Goal: Information Seeking & Learning: Learn about a topic

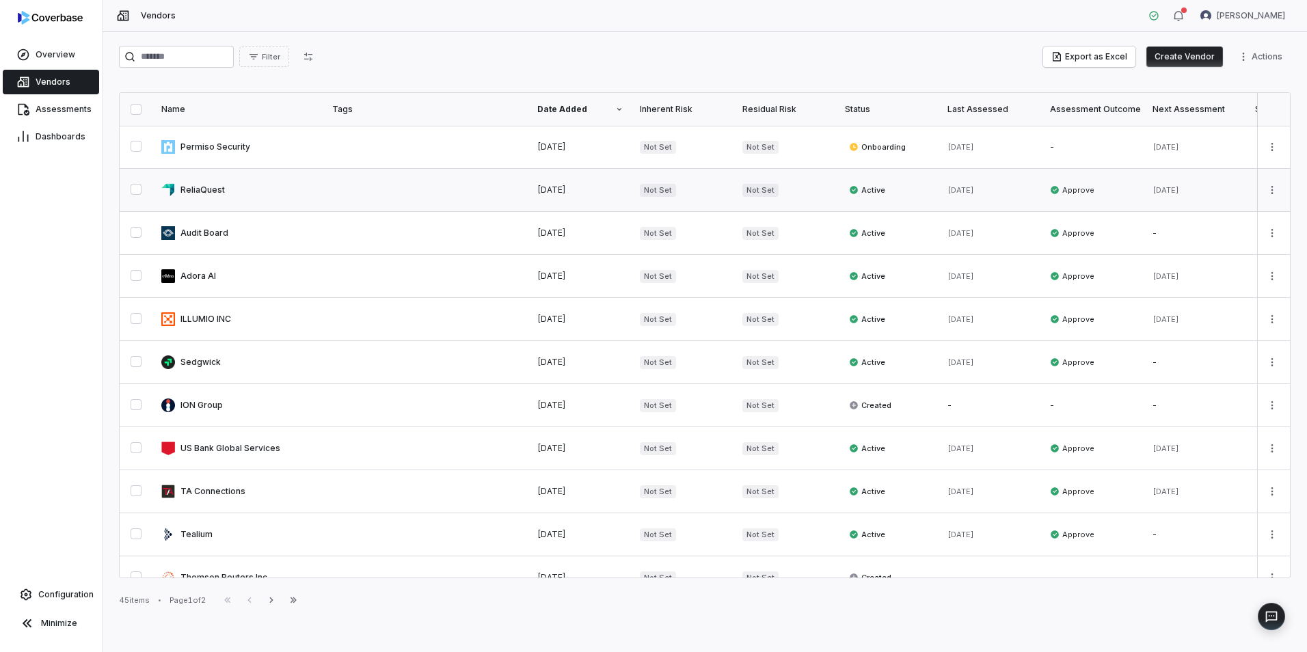
click at [218, 199] on link at bounding box center [238, 190] width 171 height 42
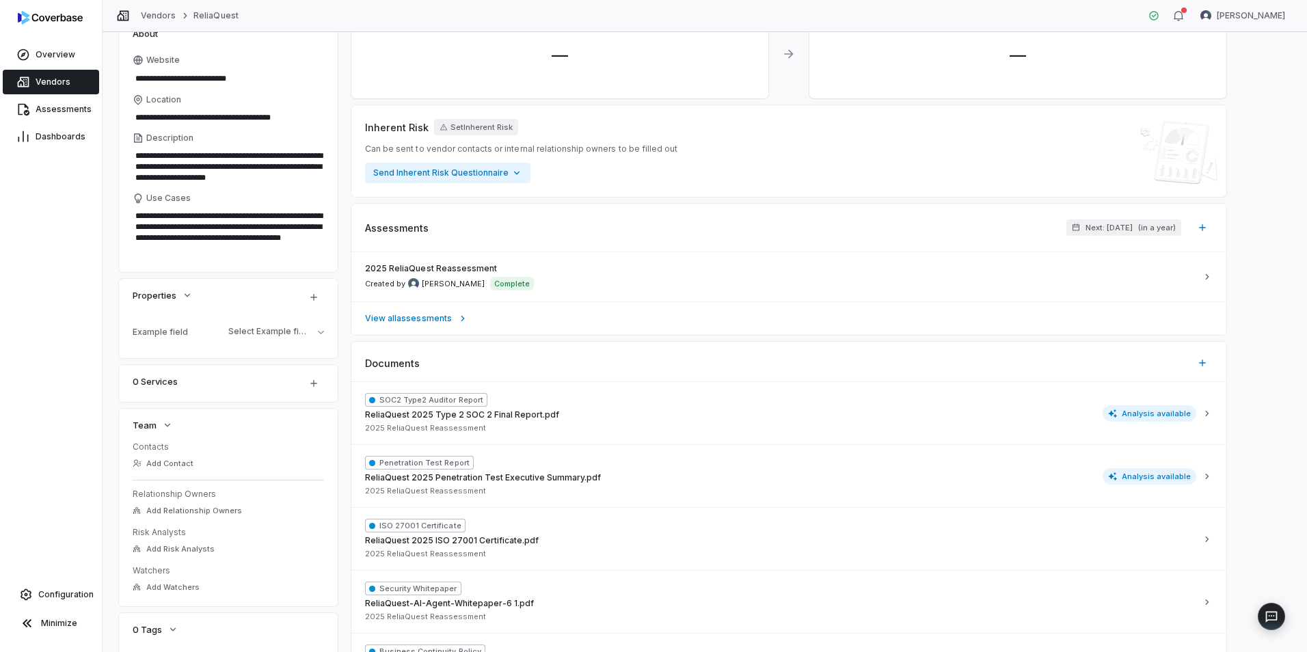
scroll to position [137, 0]
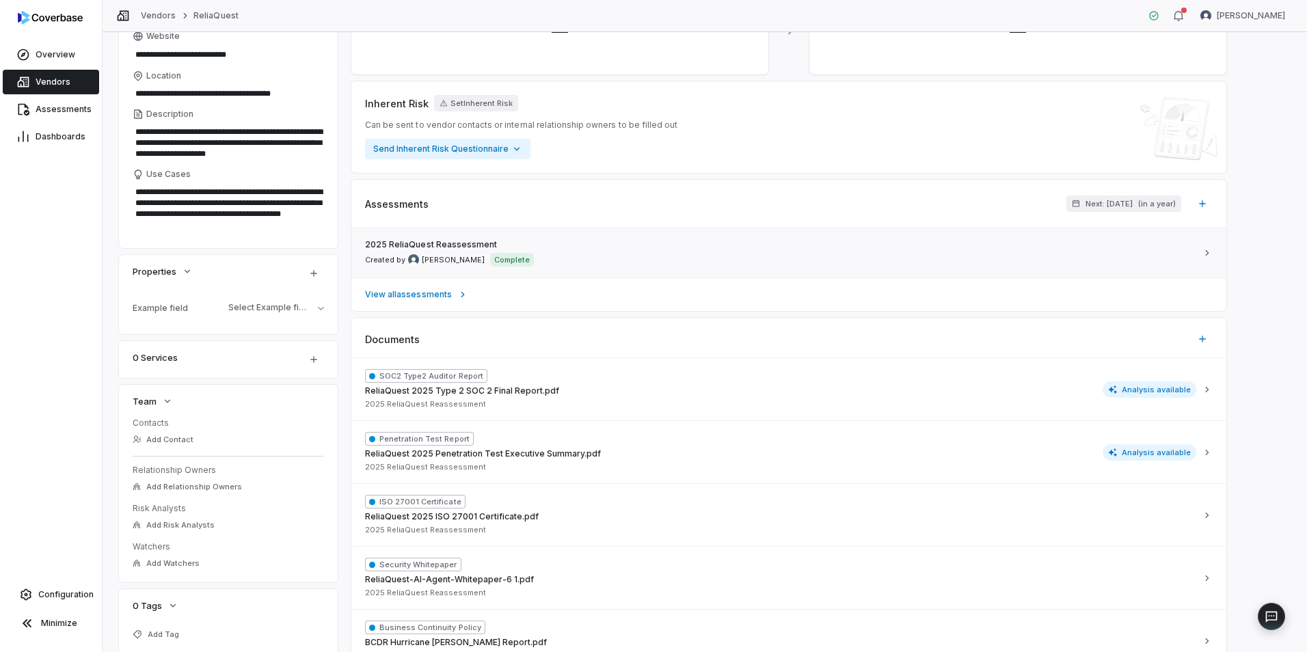
click at [626, 249] on div "2025 ReliaQuest Reassessment Created by [PERSON_NAME] Complete" at bounding box center [780, 252] width 831 height 27
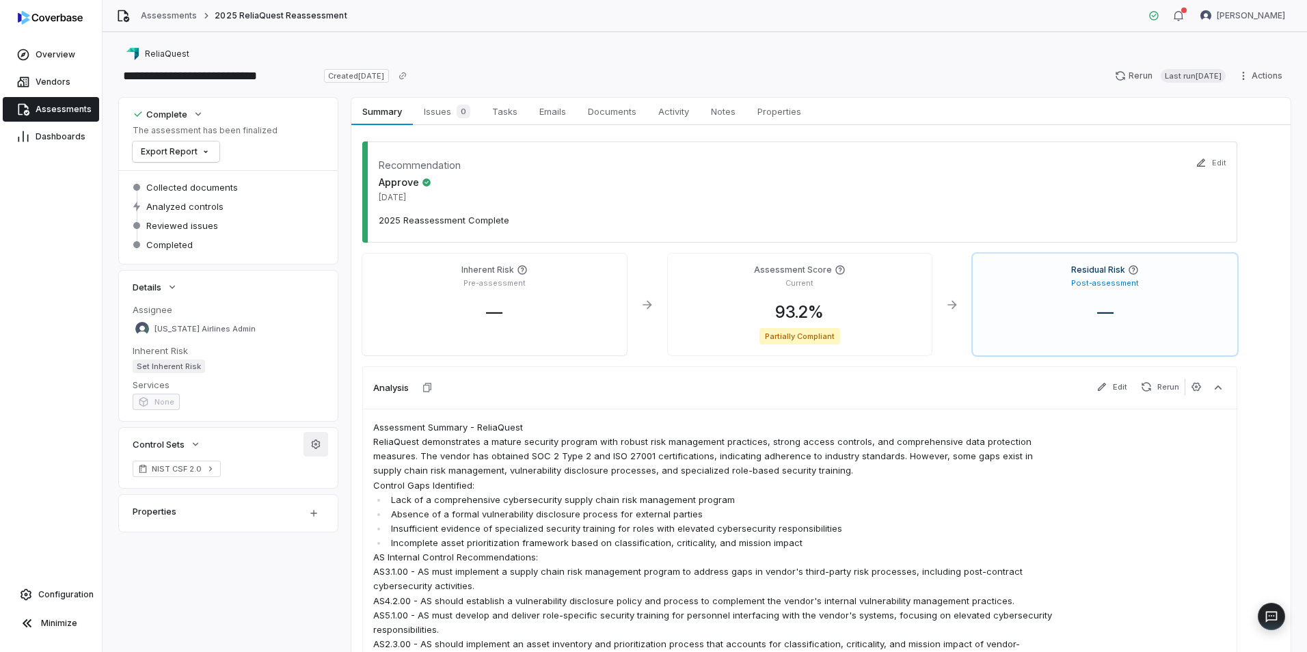
click at [312, 445] on icon "button" at bounding box center [316, 443] width 9 height 9
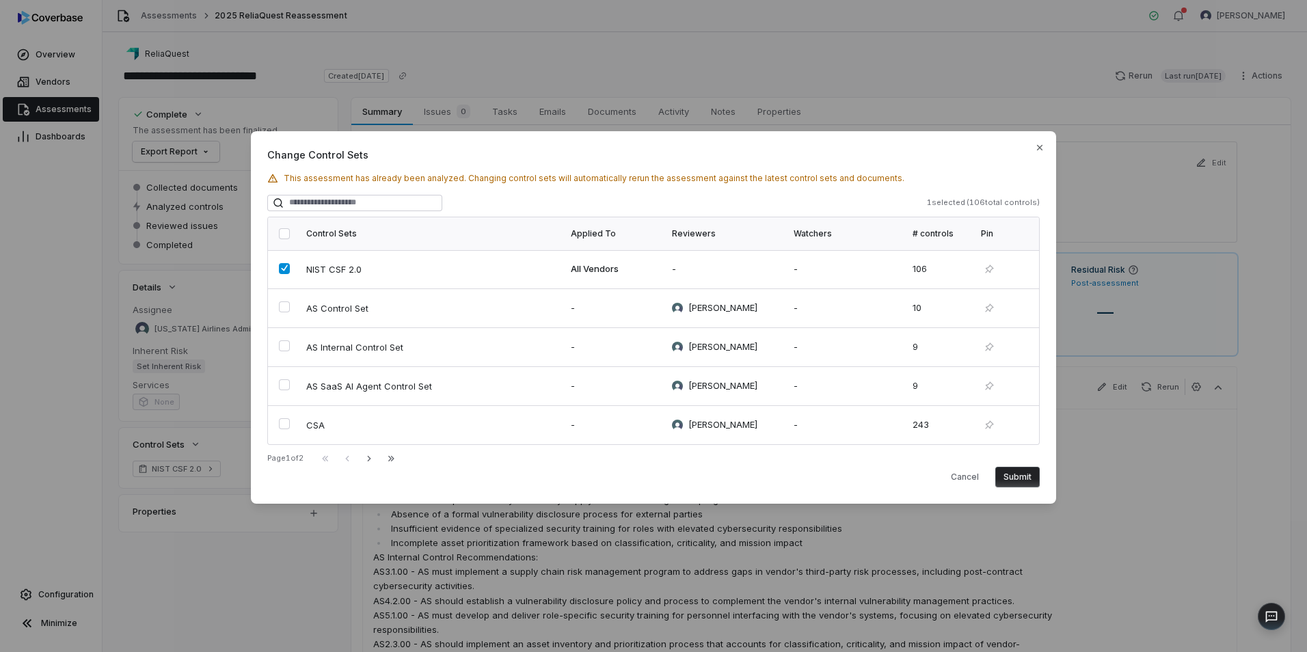
click at [375, 456] on icon "button" at bounding box center [369, 458] width 11 height 11
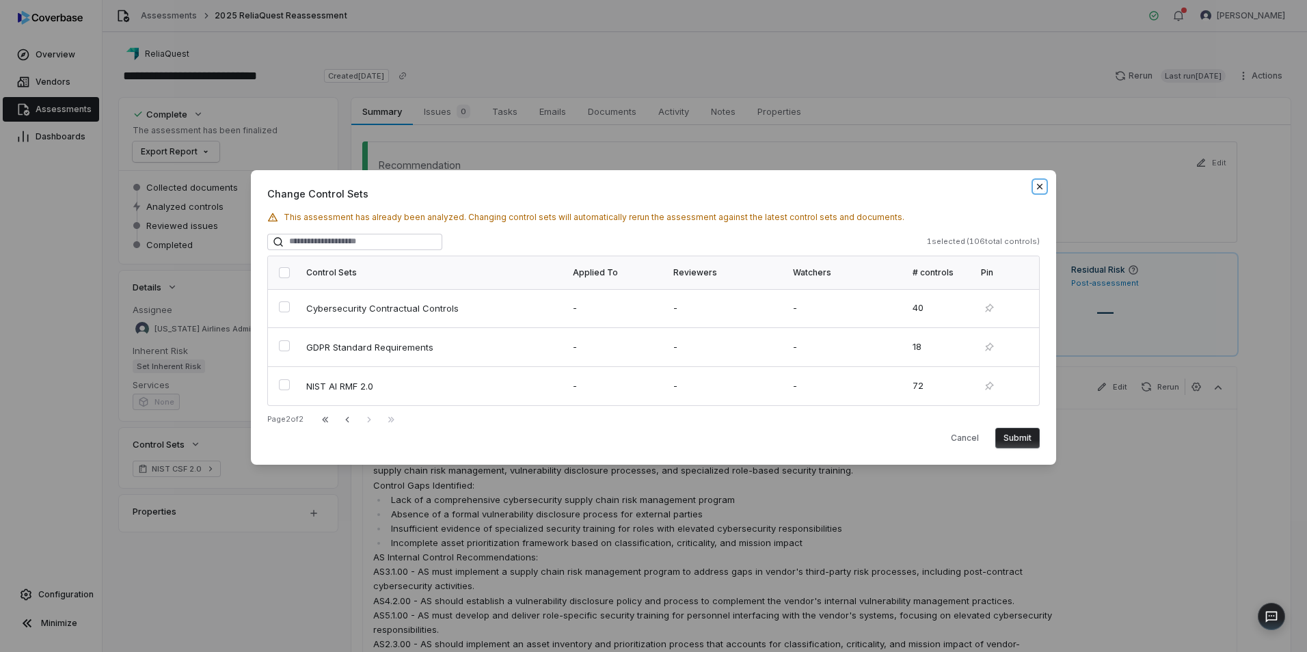
click at [1038, 189] on icon "button" at bounding box center [1039, 186] width 11 height 11
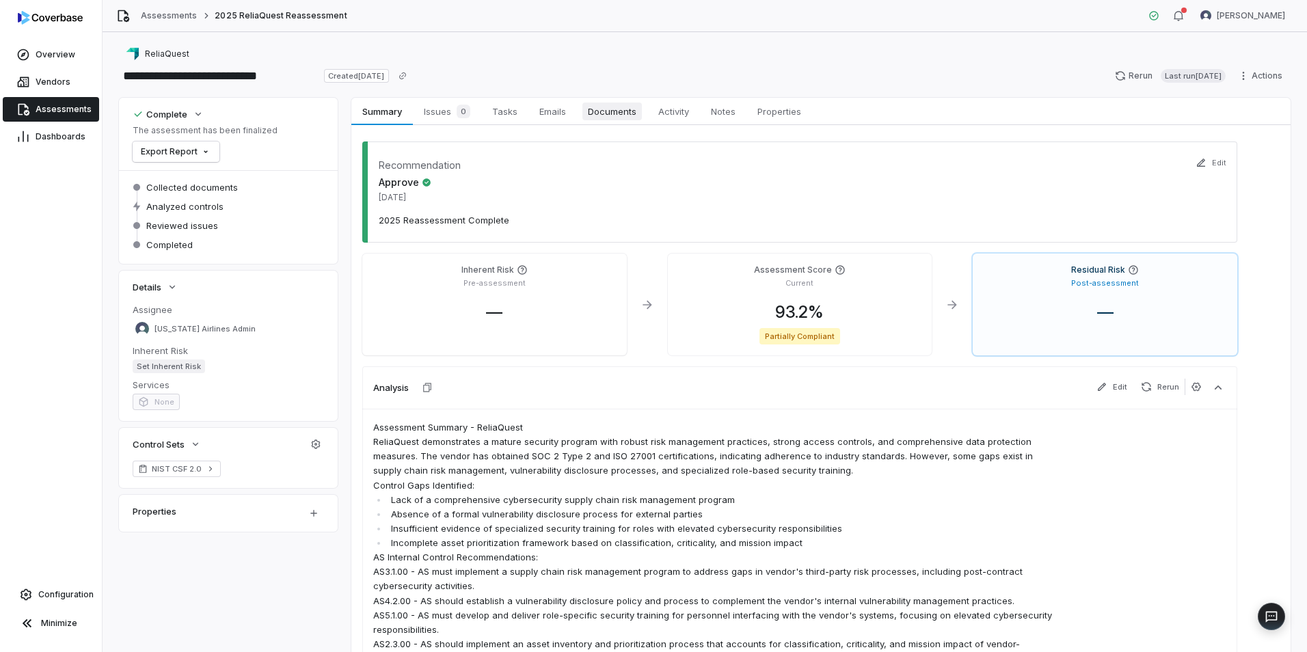
click at [595, 113] on span "Documents" at bounding box center [611, 112] width 59 height 18
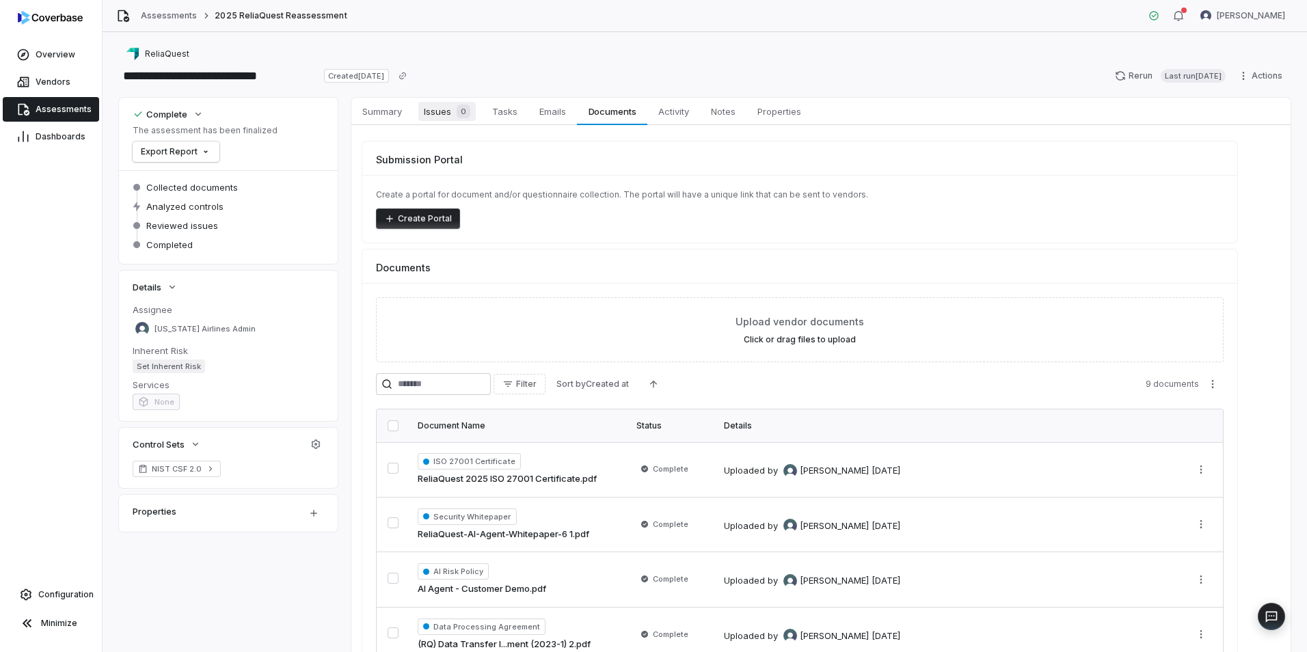
click at [441, 115] on span "Issues 0" at bounding box center [446, 111] width 57 height 19
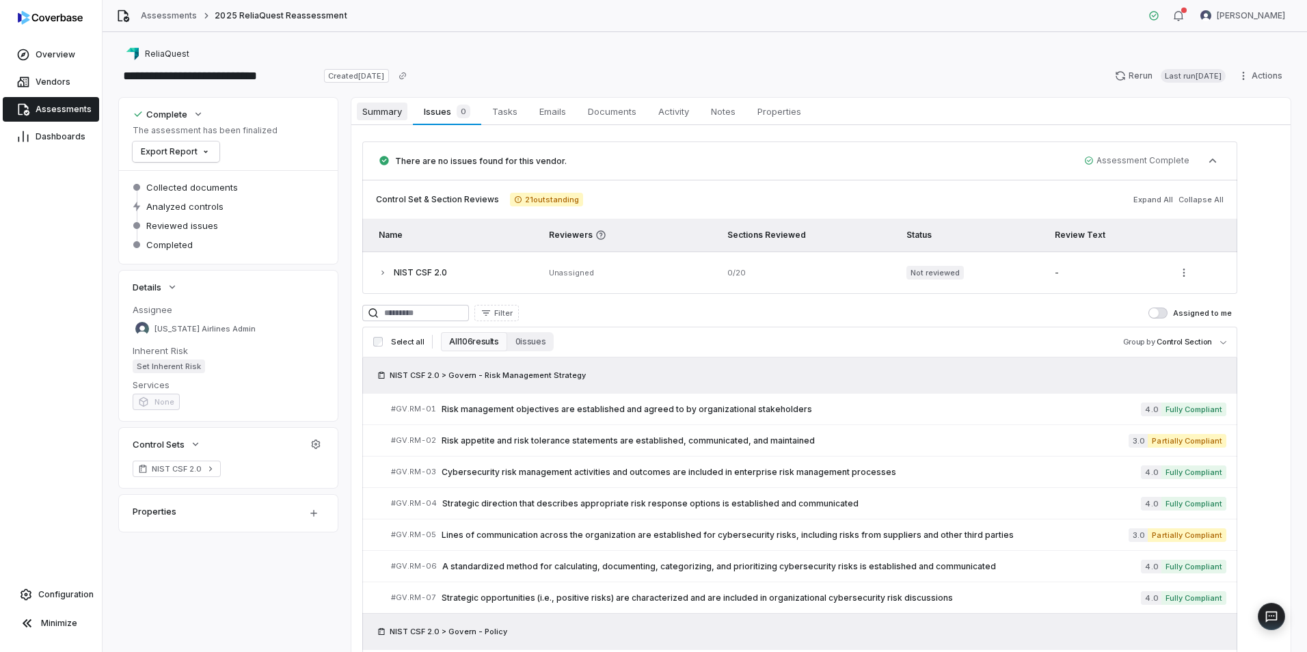
click at [396, 116] on span "Summary" at bounding box center [382, 112] width 51 height 18
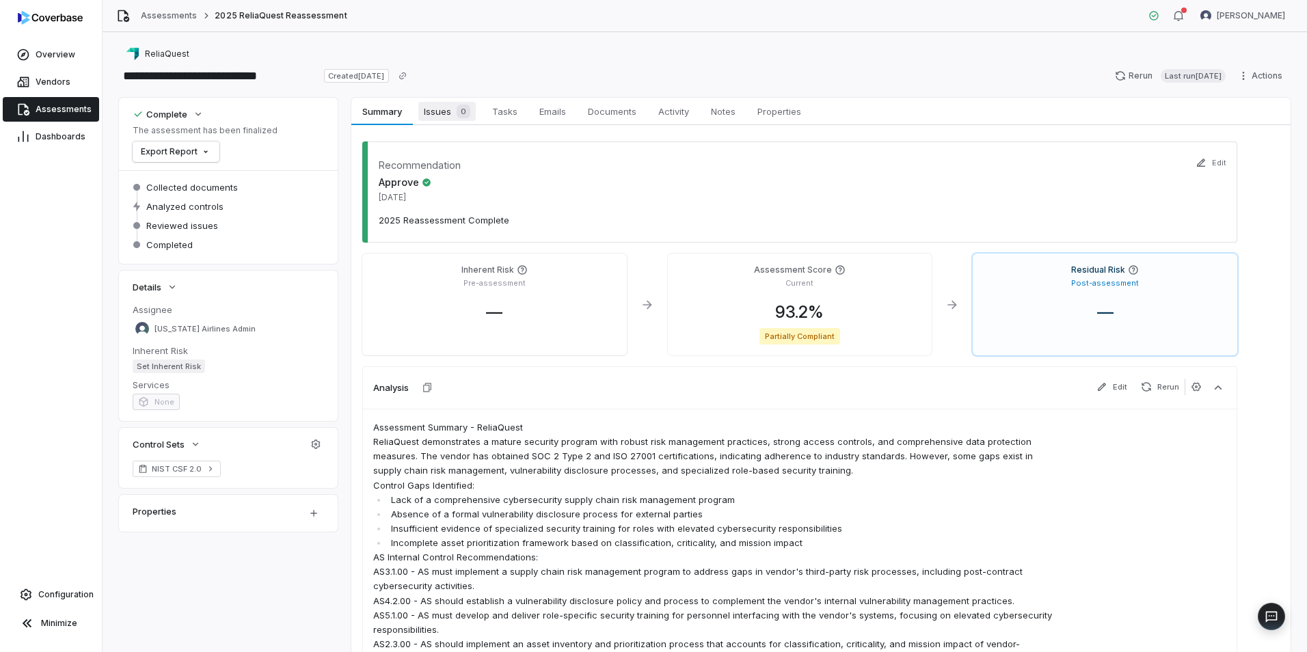
click at [446, 113] on span "Issues 0" at bounding box center [446, 111] width 57 height 19
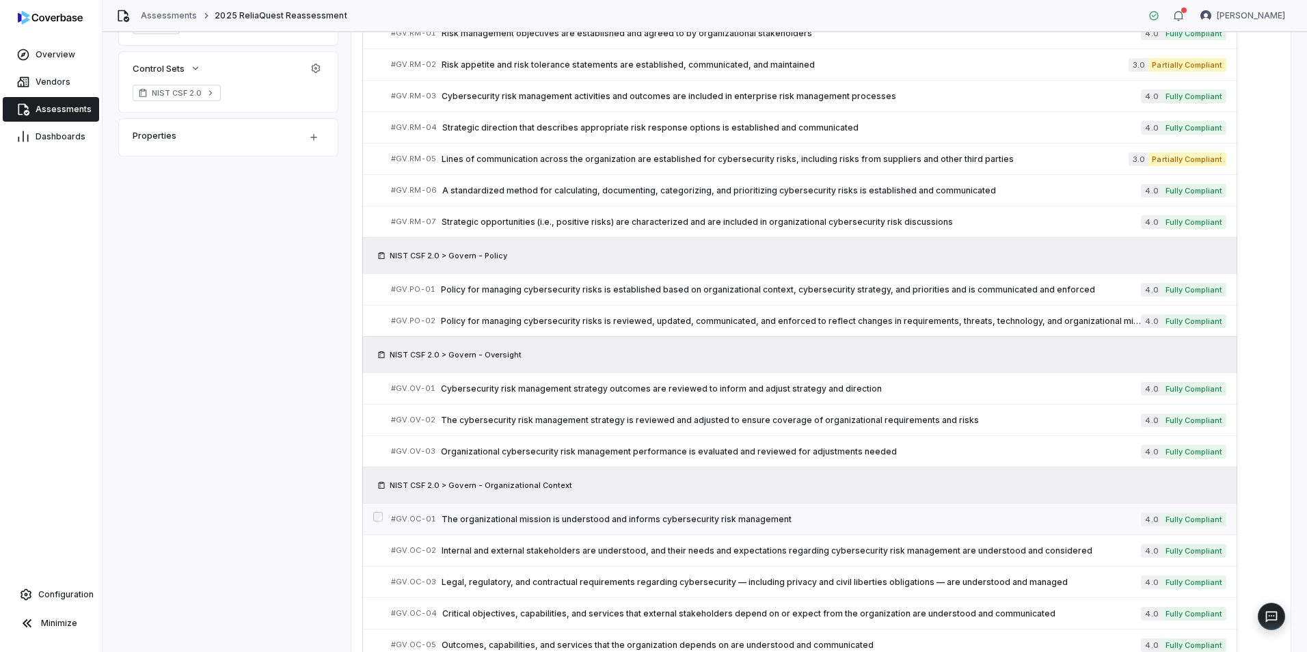
scroll to position [547, 0]
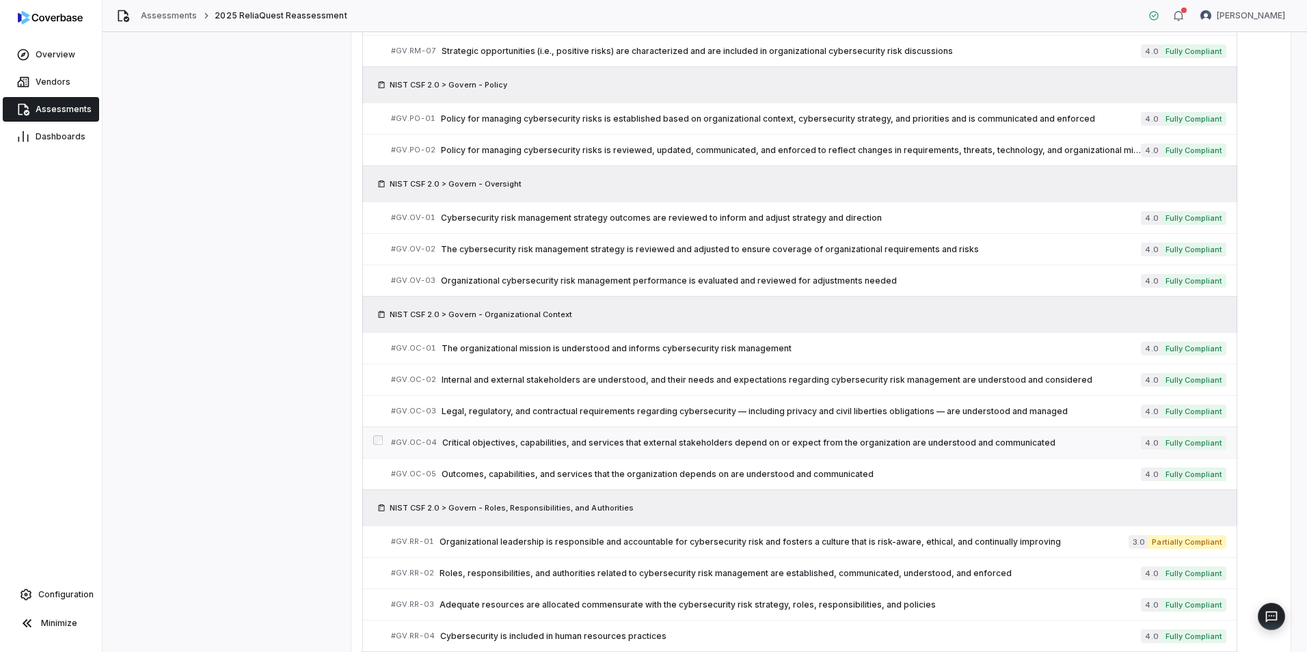
click at [601, 446] on span "Critical objectives, capabilities, and services that external stakeholders depe…" at bounding box center [791, 442] width 699 height 11
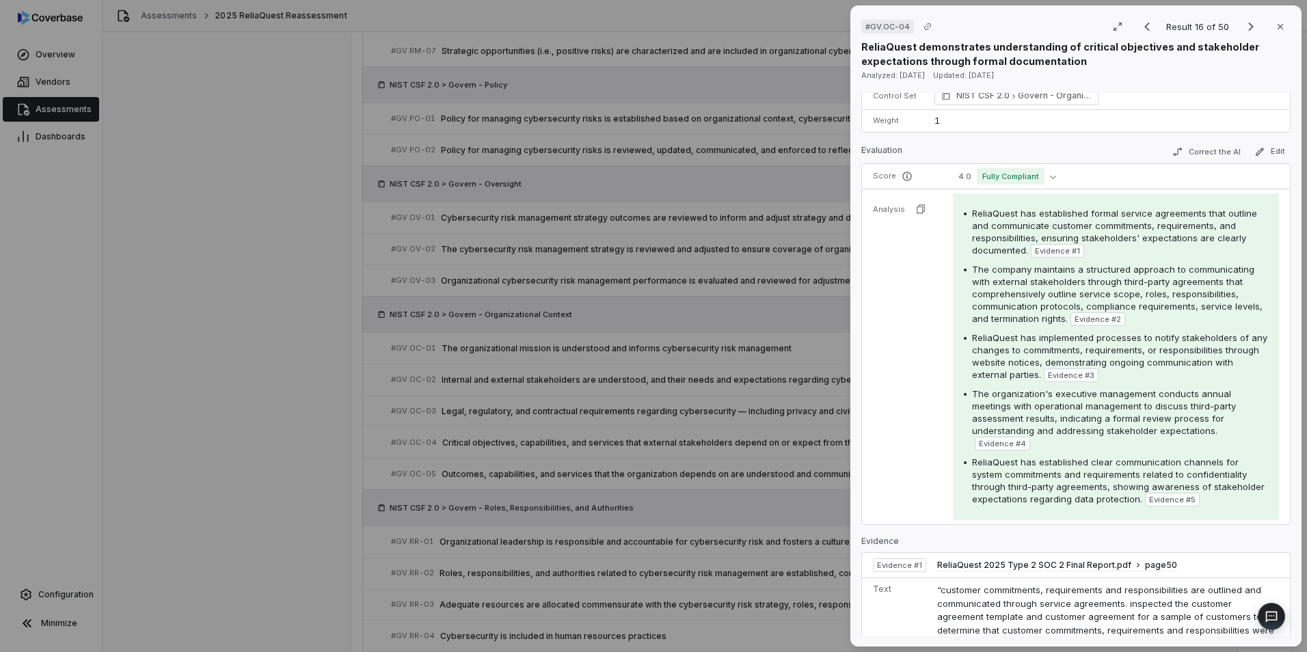
scroll to position [205, 0]
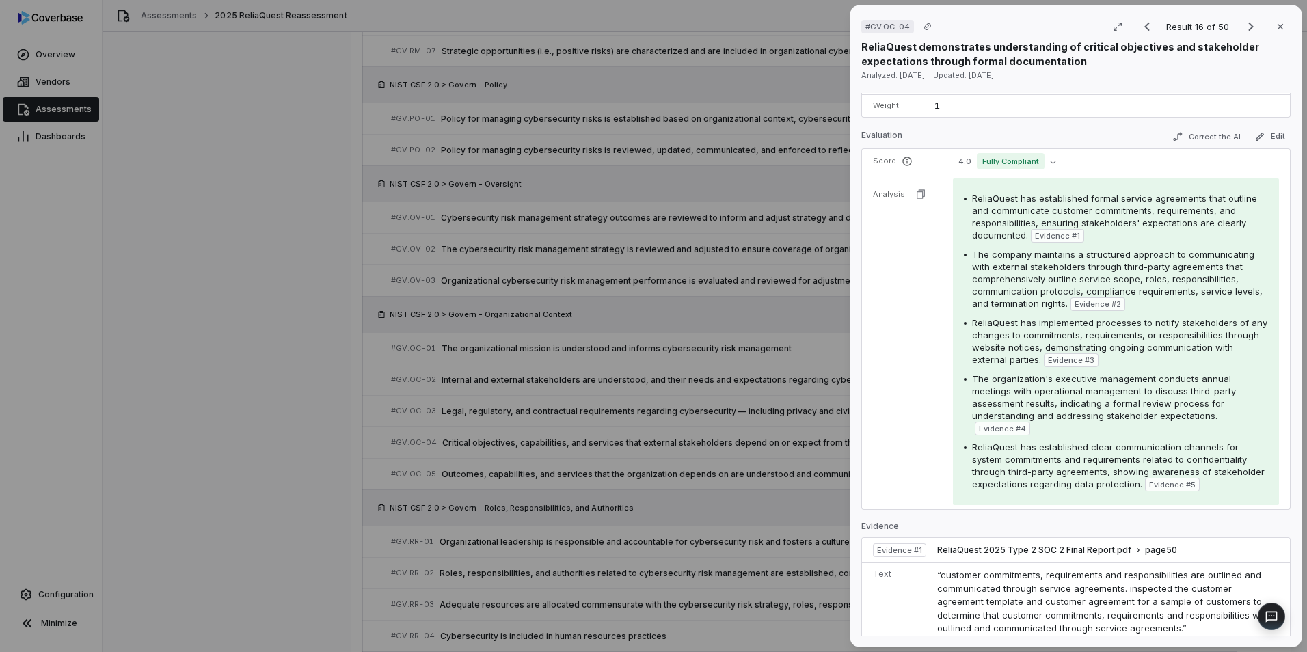
click at [338, 317] on div "# GV.OC-04 Result 16 of 50 Close ReliaQuest demonstrates understanding of criti…" at bounding box center [653, 326] width 1307 height 652
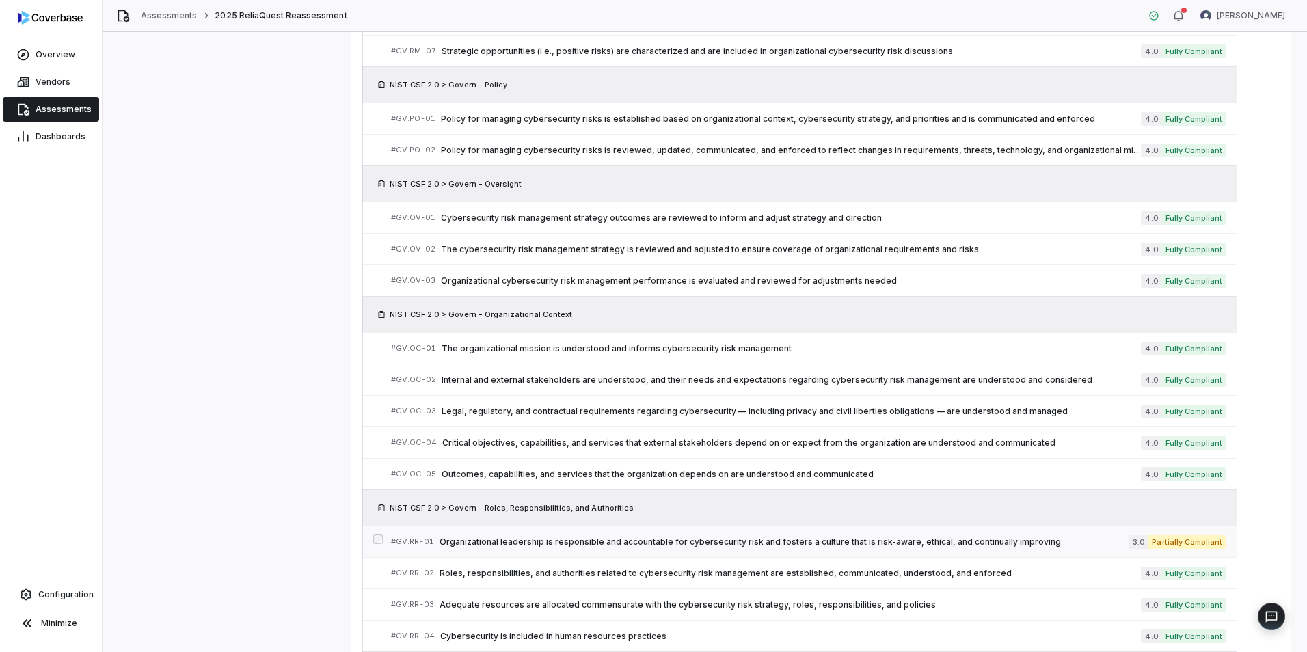
click at [1022, 543] on span "Organizational leadership is responsible and accountable for cybersecurity risk…" at bounding box center [783, 542] width 689 height 11
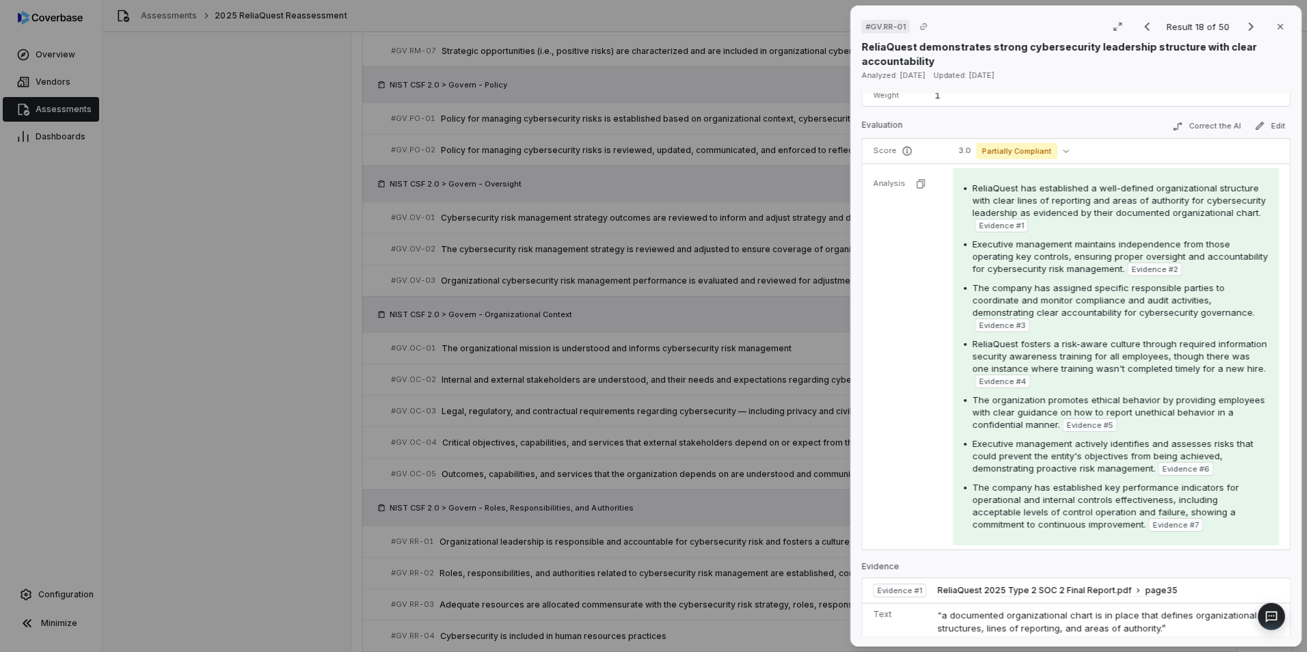
scroll to position [205, 0]
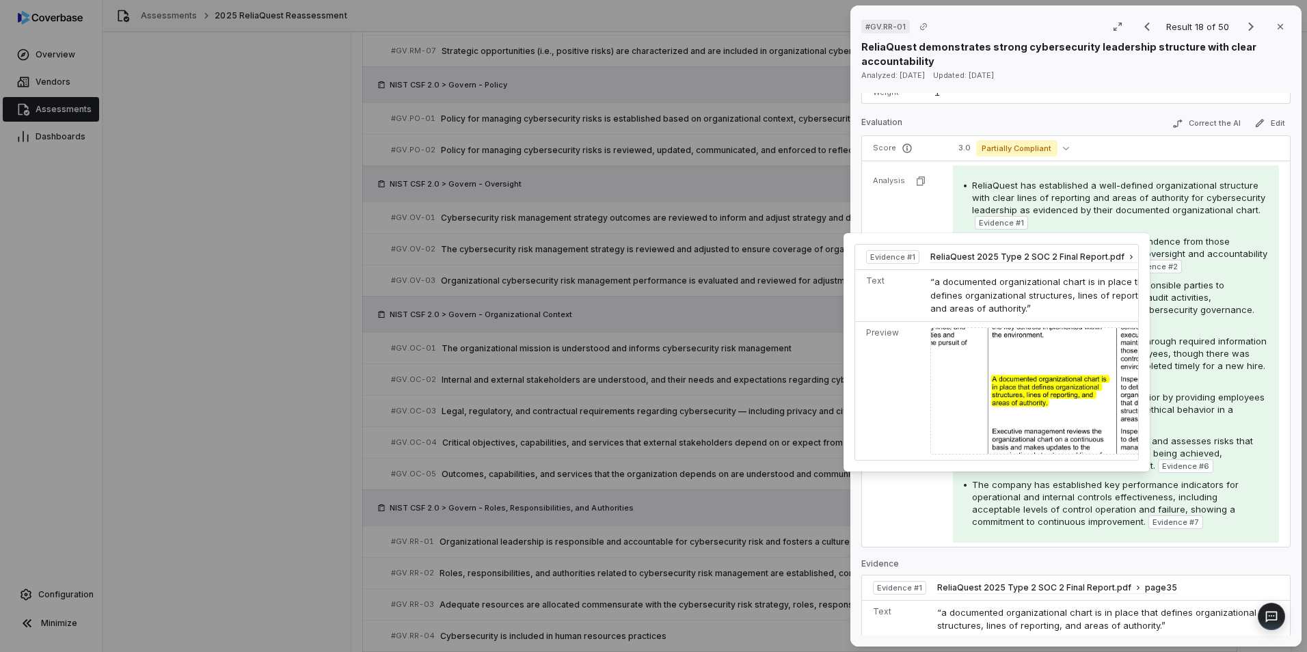
click at [994, 345] on img at bounding box center [1050, 391] width 240 height 128
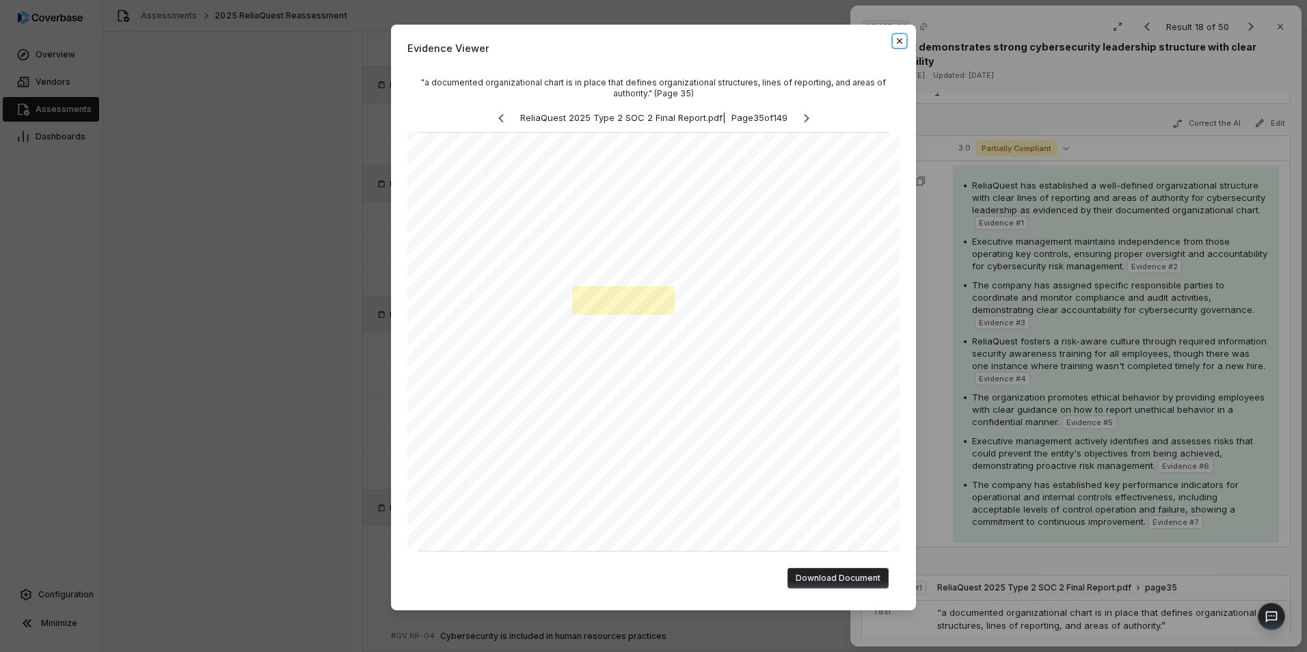
click at [897, 36] on icon "button" at bounding box center [899, 41] width 11 height 11
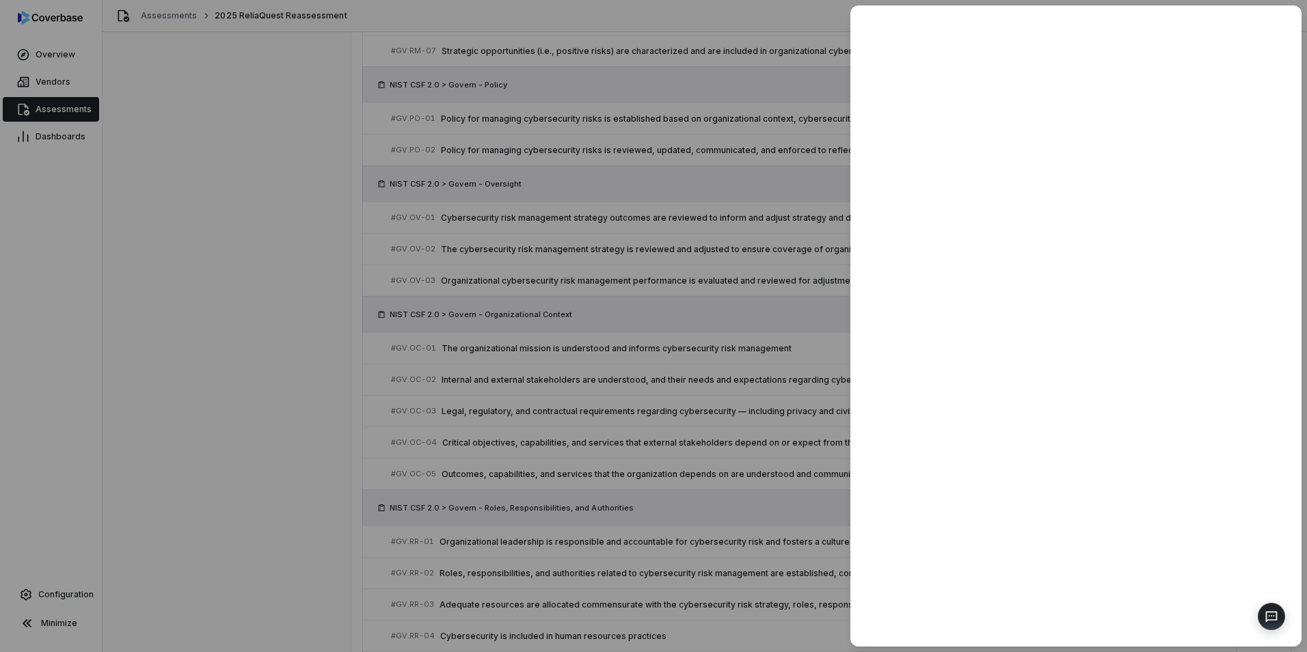
click at [292, 468] on div at bounding box center [653, 326] width 1307 height 652
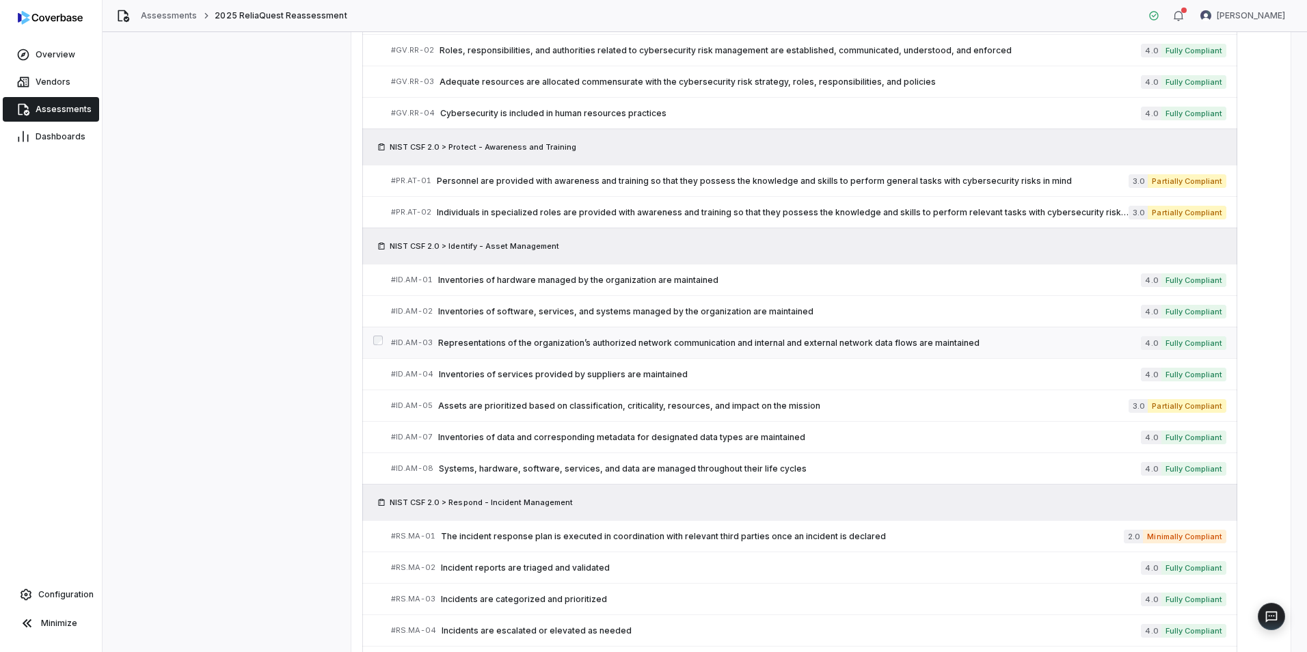
scroll to position [1094, 0]
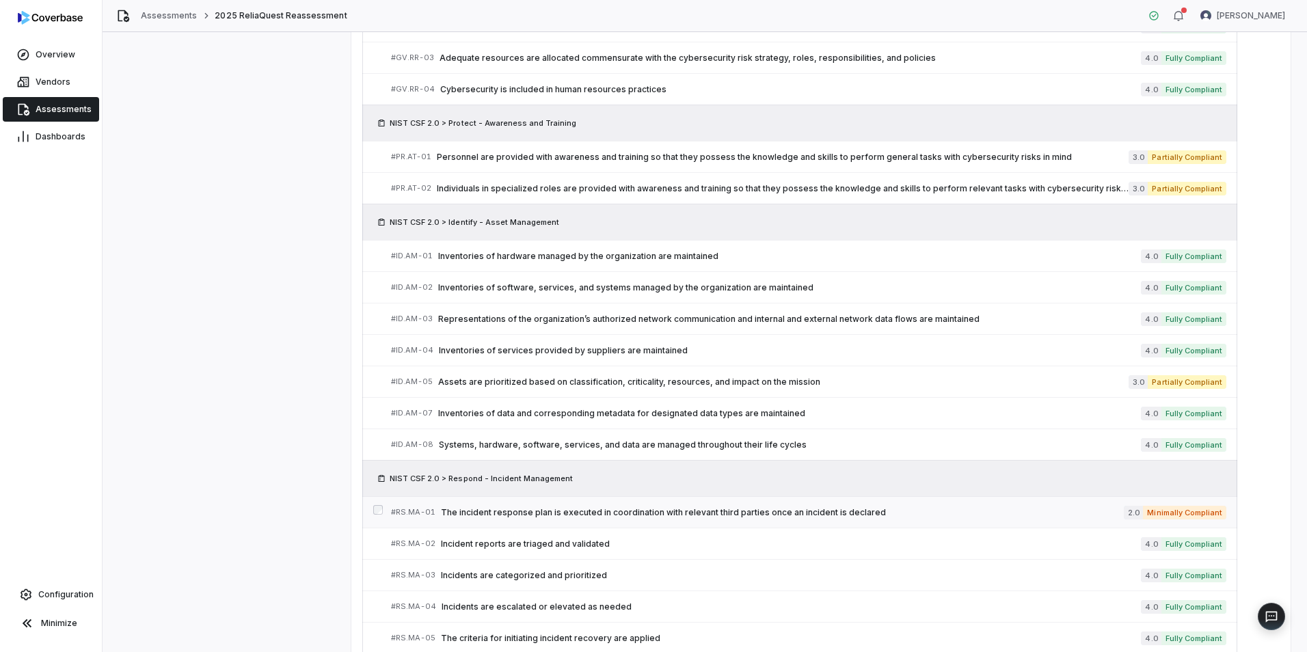
click at [1098, 515] on span "The incident response plan is executed in coordination with relevant third part…" at bounding box center [782, 512] width 683 height 11
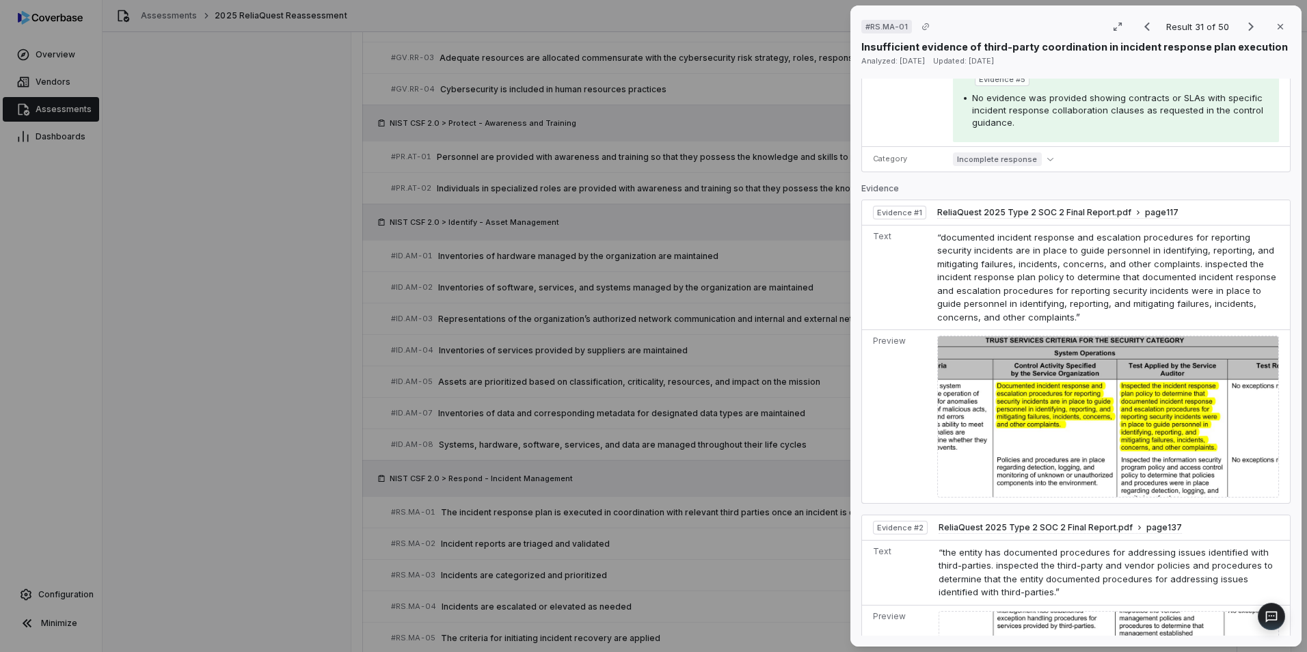
scroll to position [547, 0]
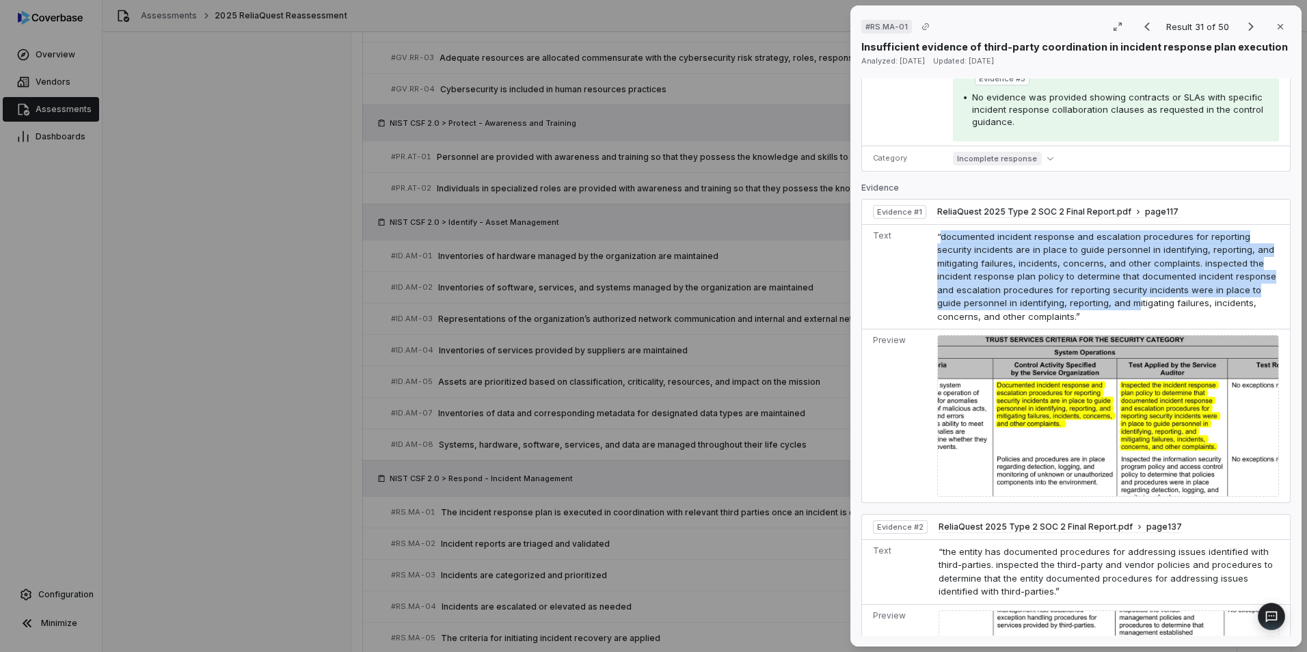
drag, startPoint x: 975, startPoint y: 245, endPoint x: 1135, endPoint y: 302, distance: 169.9
click at [1135, 302] on span "“documented incident response and escalation procedures for reporting security …" at bounding box center [1106, 276] width 339 height 91
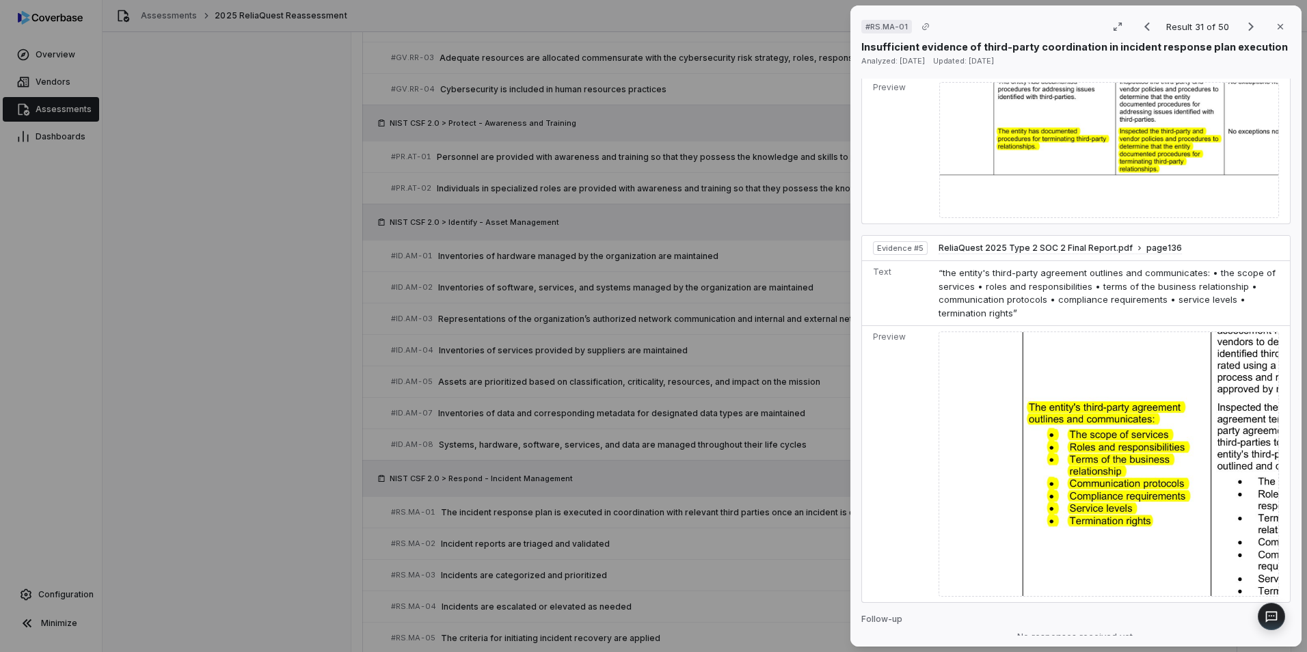
scroll to position [1804, 0]
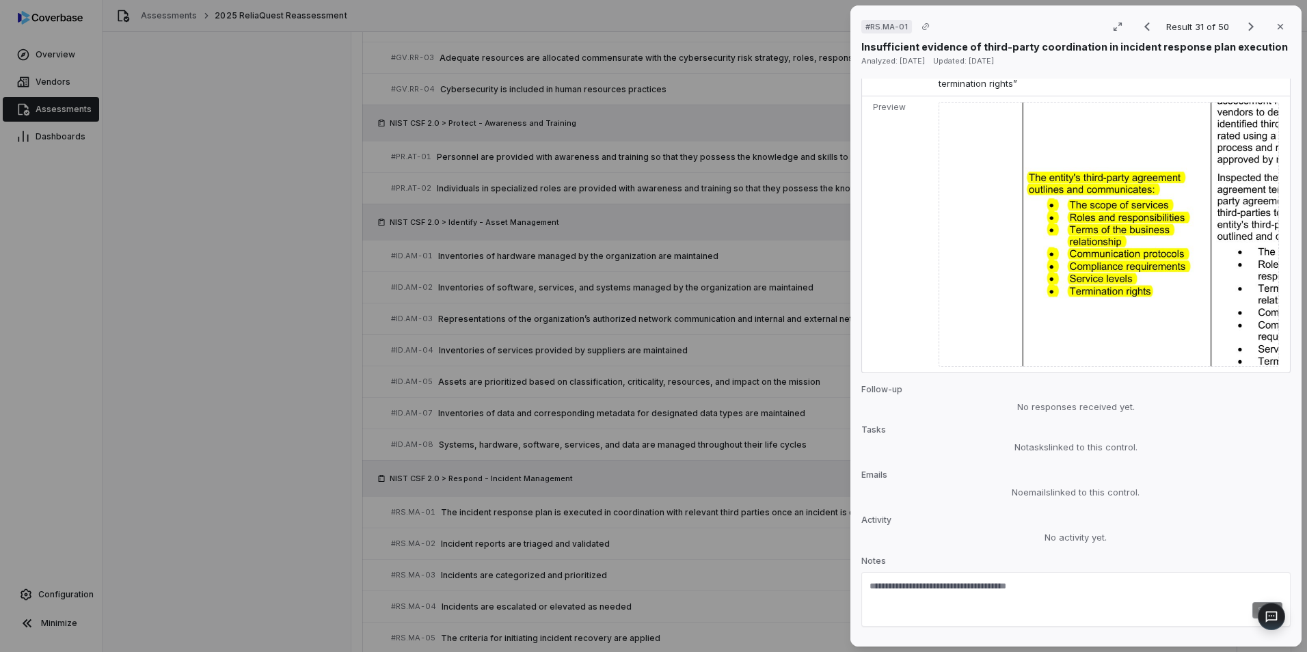
click at [347, 343] on div "# RS.MA-01 Result 31 of 50 Close Insufficient evidence of third-party coordinat…" at bounding box center [653, 326] width 1307 height 652
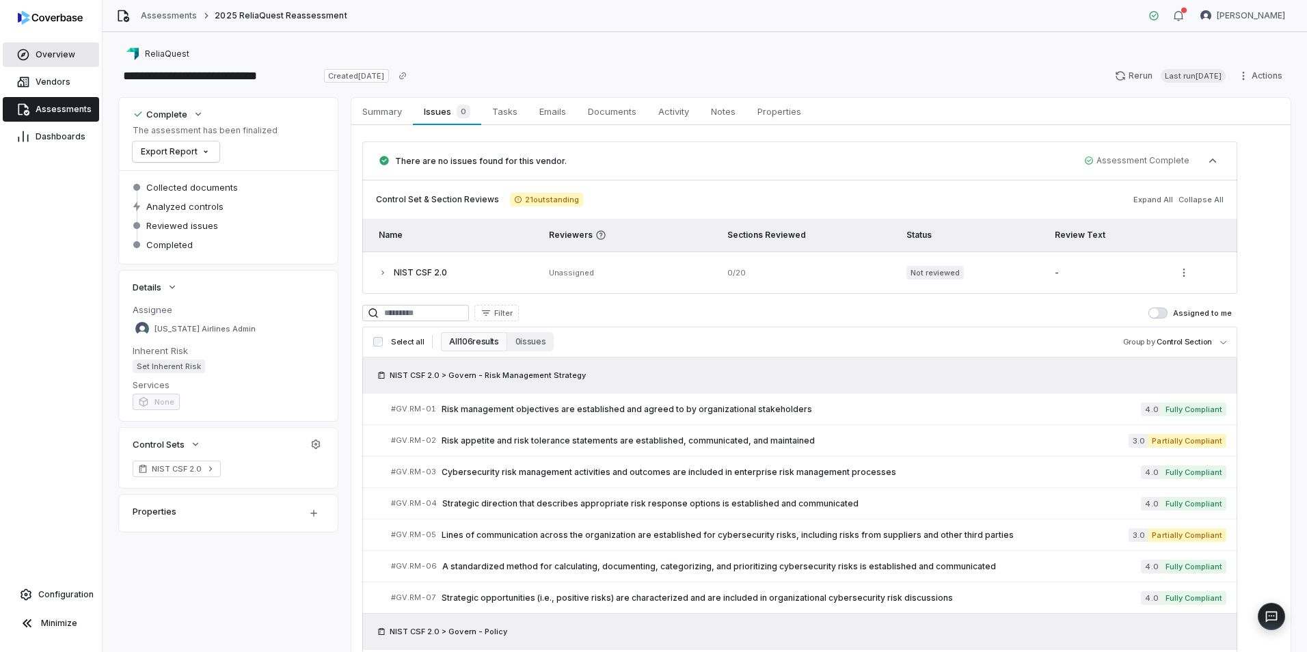
click at [38, 57] on span "Overview" at bounding box center [56, 54] width 40 height 11
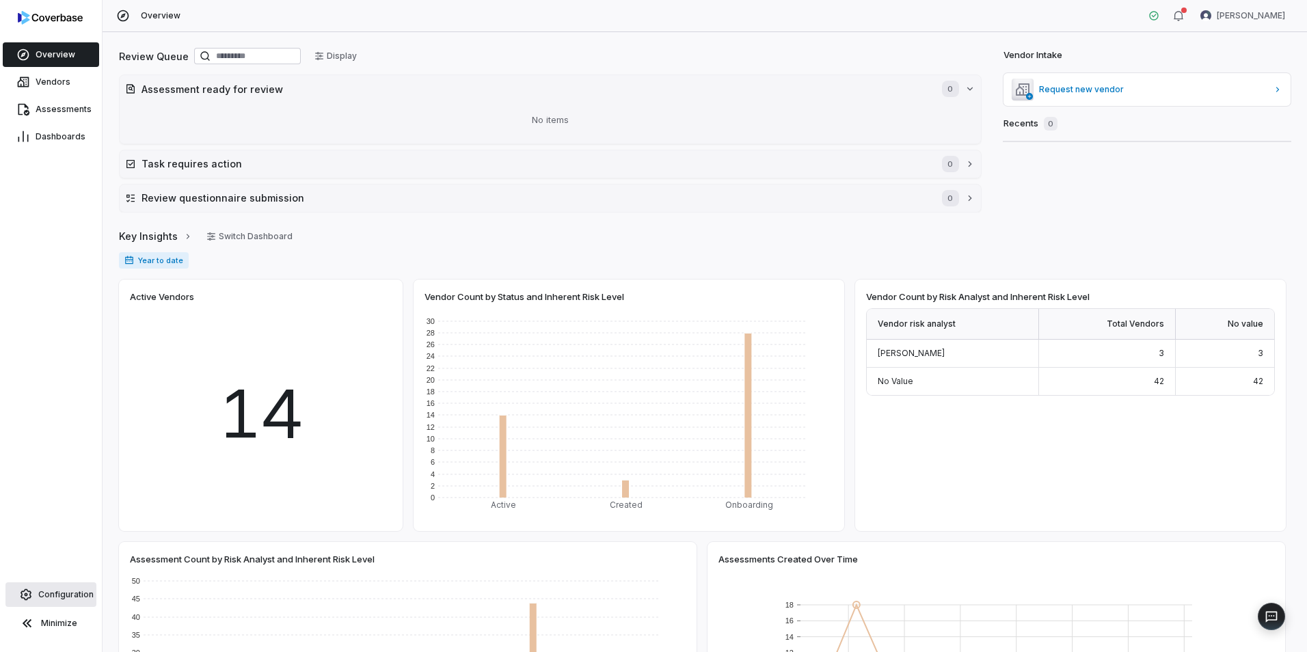
click at [70, 592] on span "Configuration" at bounding box center [65, 594] width 55 height 11
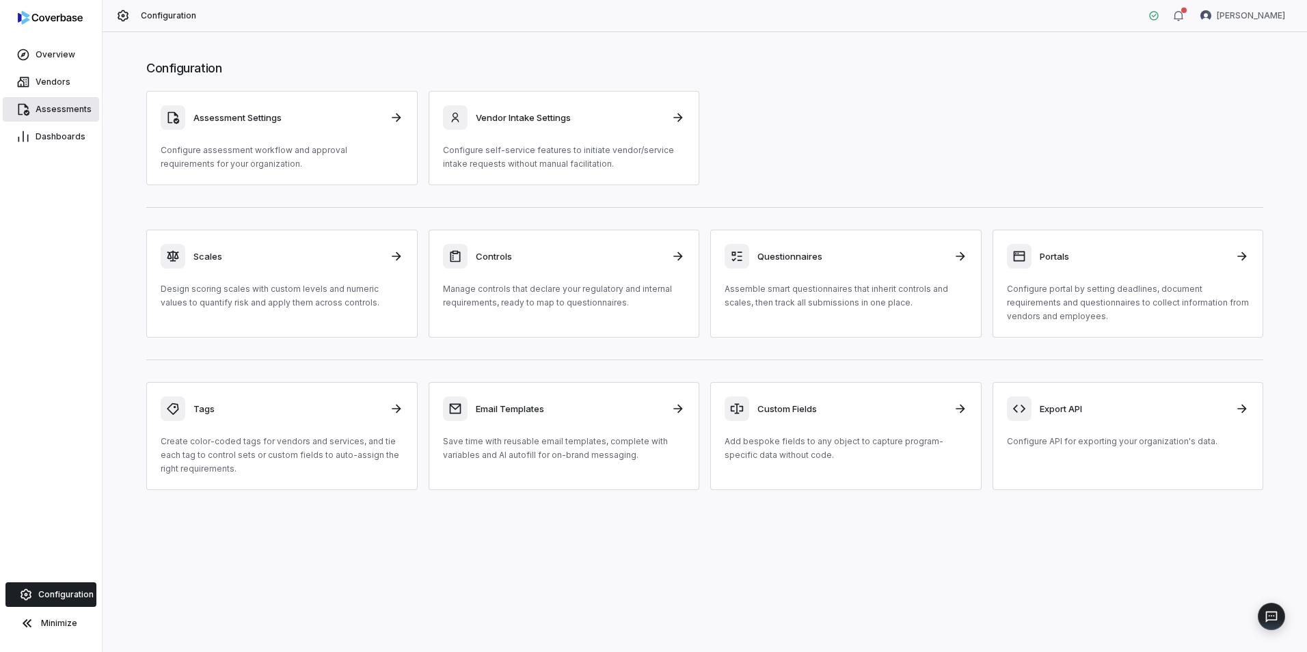
click at [60, 113] on span "Assessments" at bounding box center [64, 109] width 56 height 11
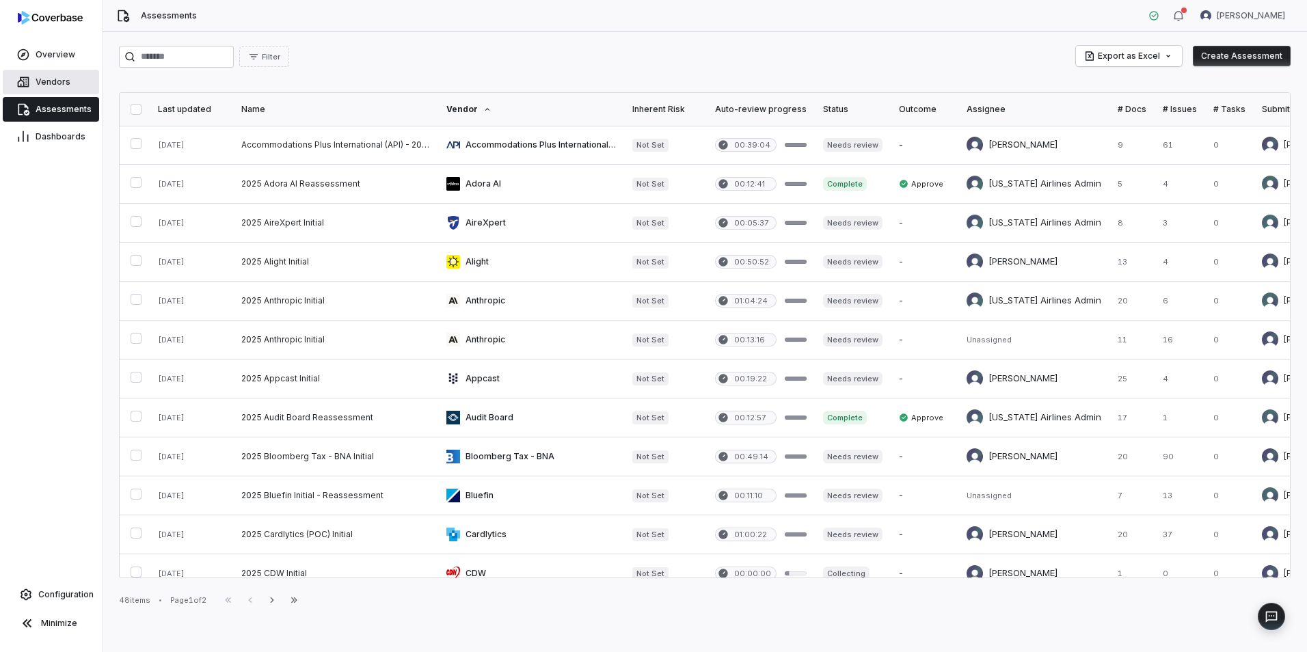
click at [69, 81] on link "Vendors" at bounding box center [51, 82] width 96 height 25
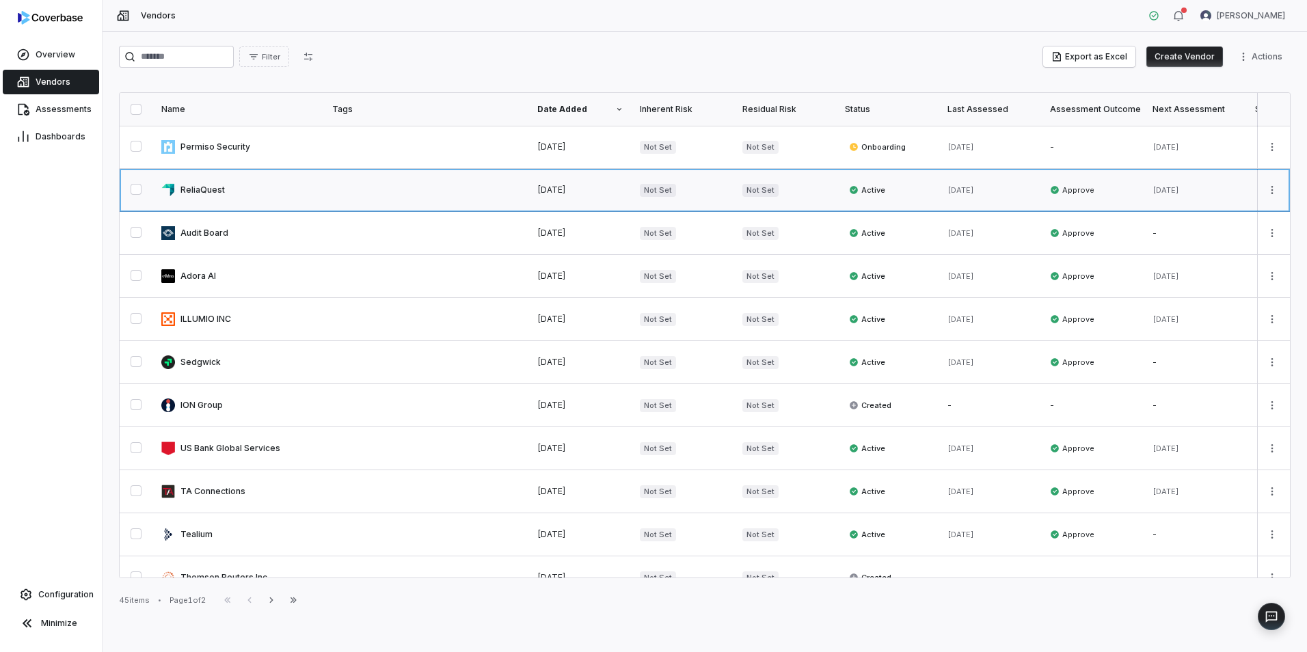
click at [227, 181] on link at bounding box center [238, 190] width 171 height 42
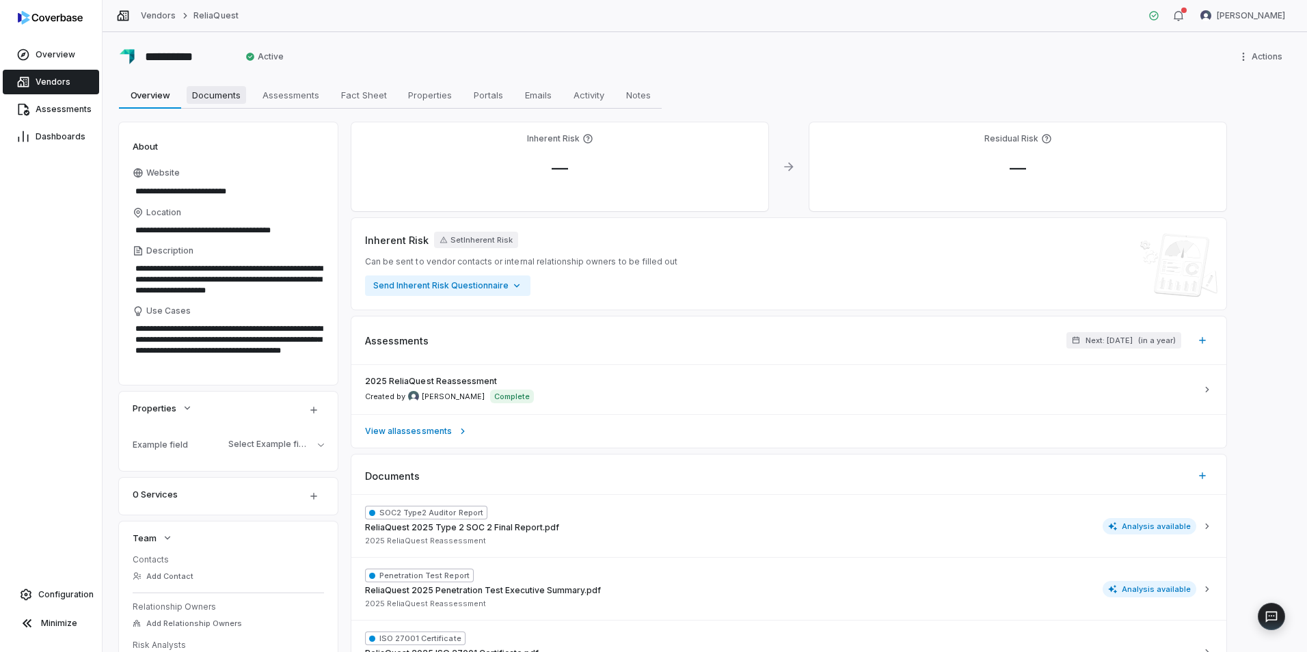
click at [221, 97] on span "Documents" at bounding box center [216, 95] width 59 height 18
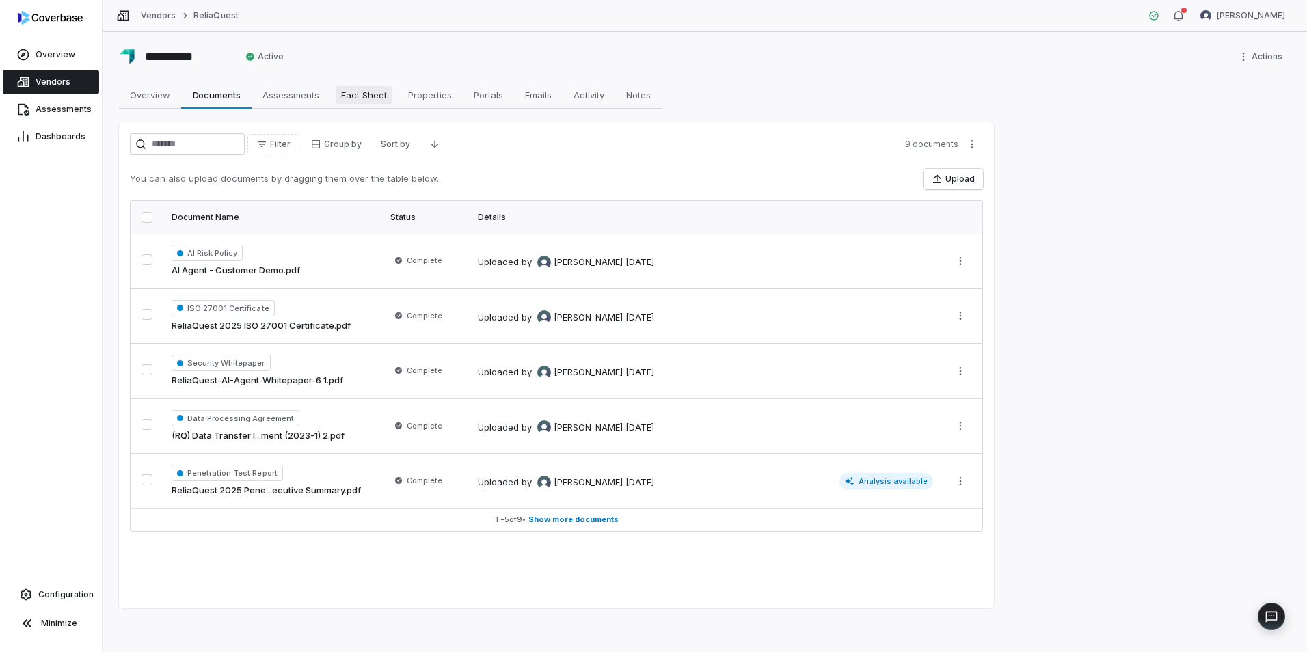
click at [362, 96] on span "Fact Sheet" at bounding box center [364, 95] width 57 height 18
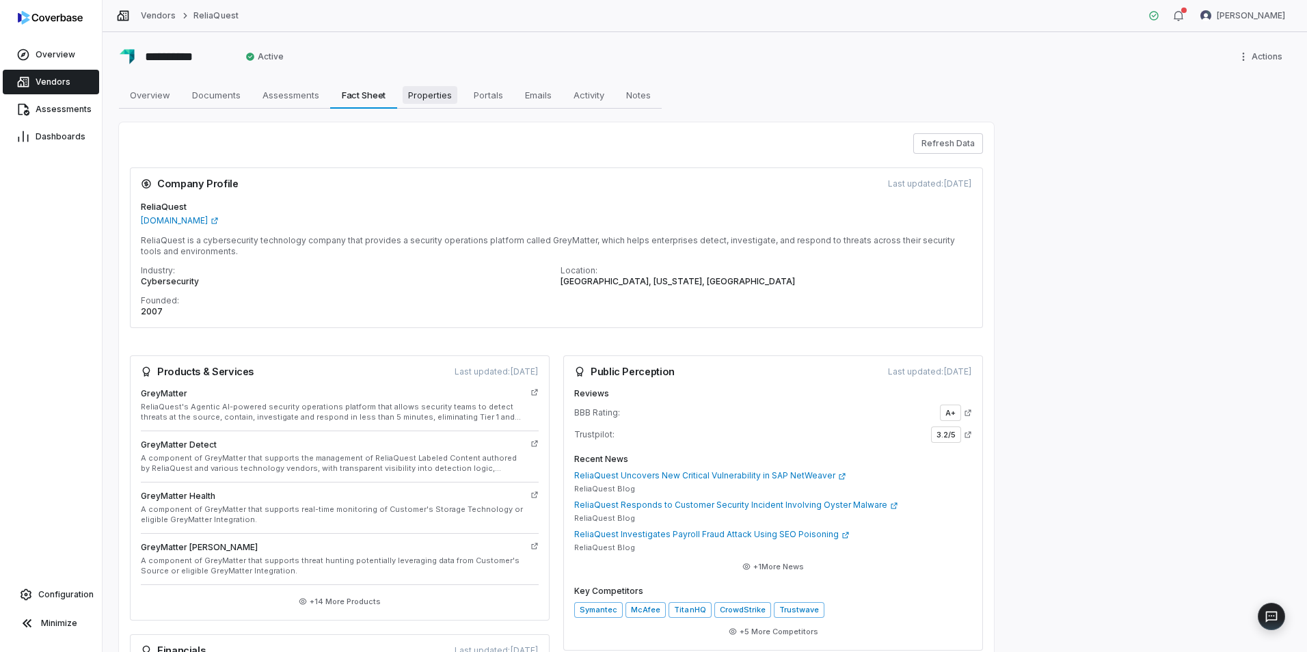
click at [440, 94] on span "Properties" at bounding box center [430, 95] width 55 height 18
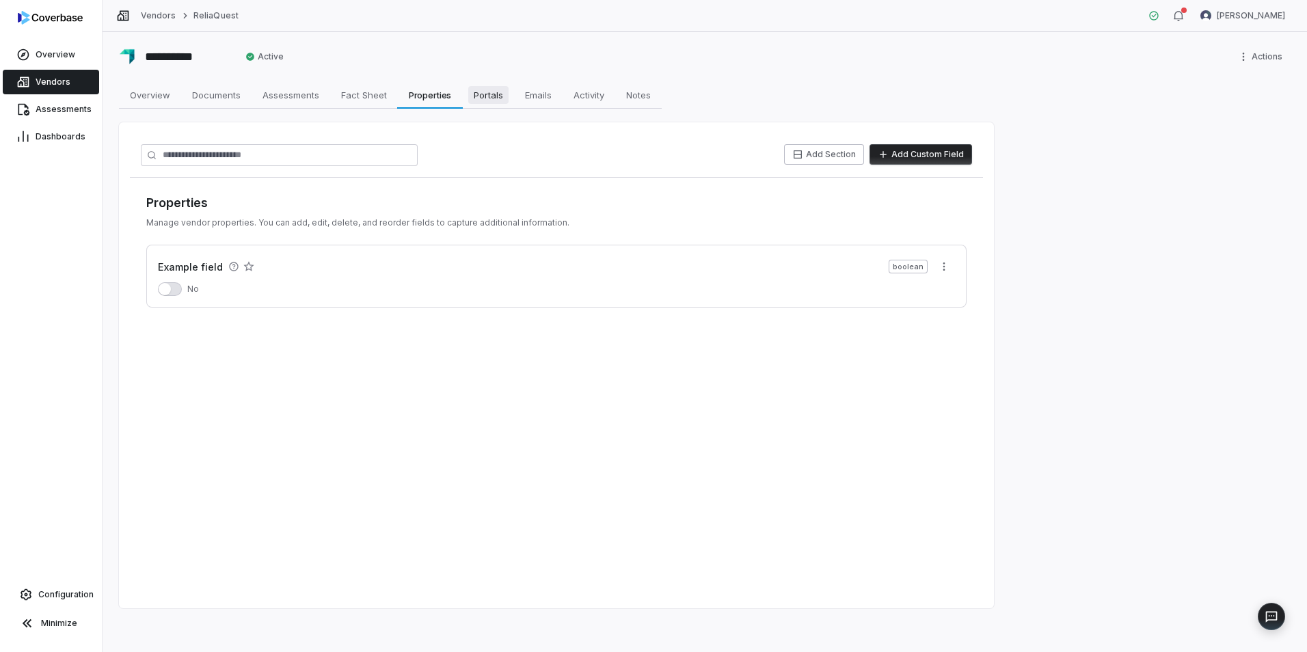
click at [469, 103] on span "Portals" at bounding box center [488, 95] width 40 height 18
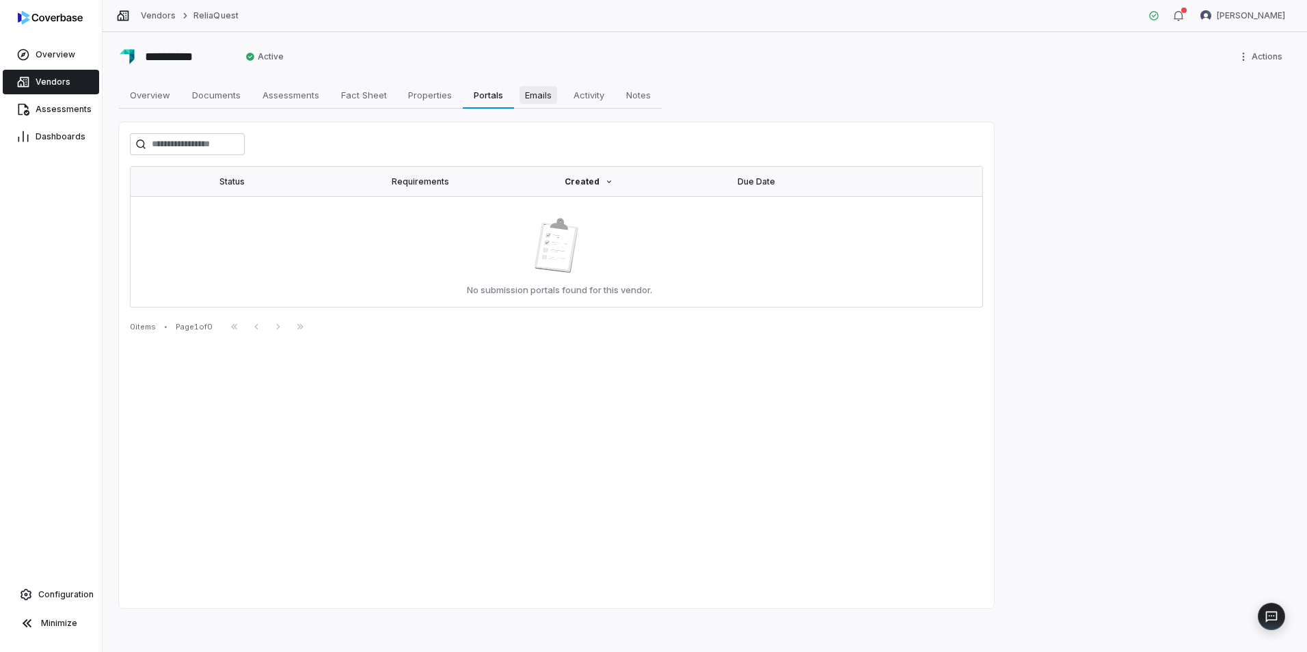
click at [533, 98] on span "Emails" at bounding box center [538, 95] width 38 height 18
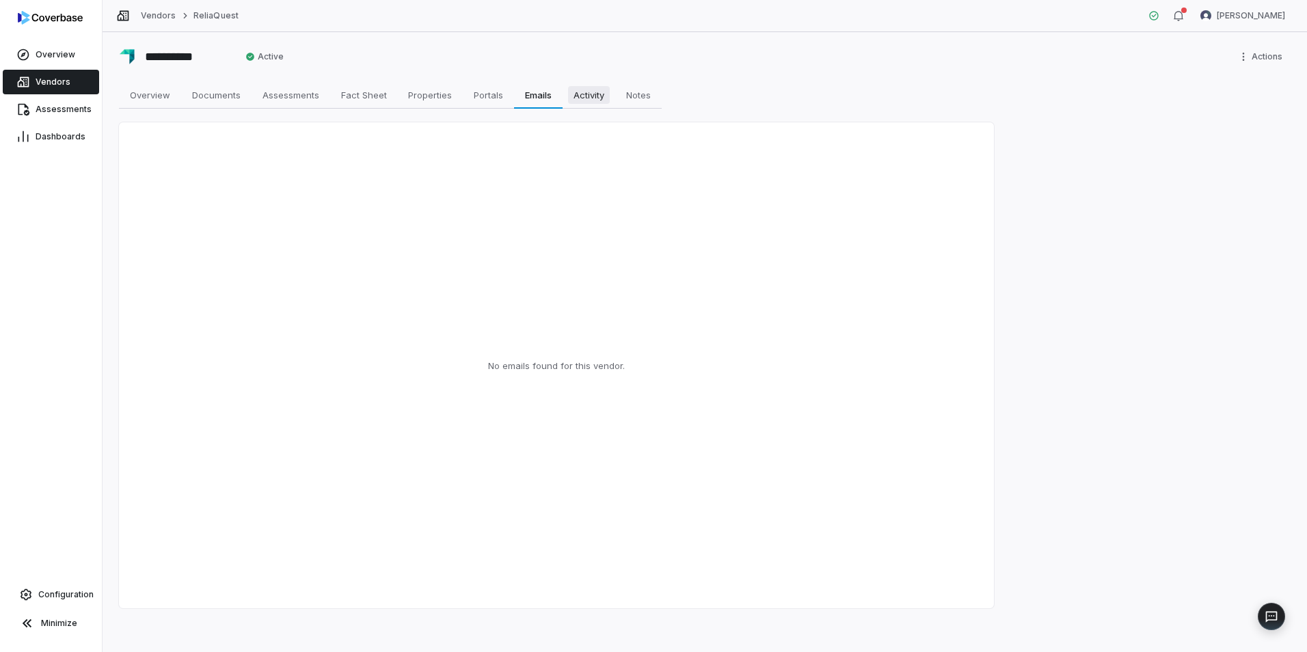
click at [590, 93] on span "Activity" at bounding box center [589, 95] width 42 height 18
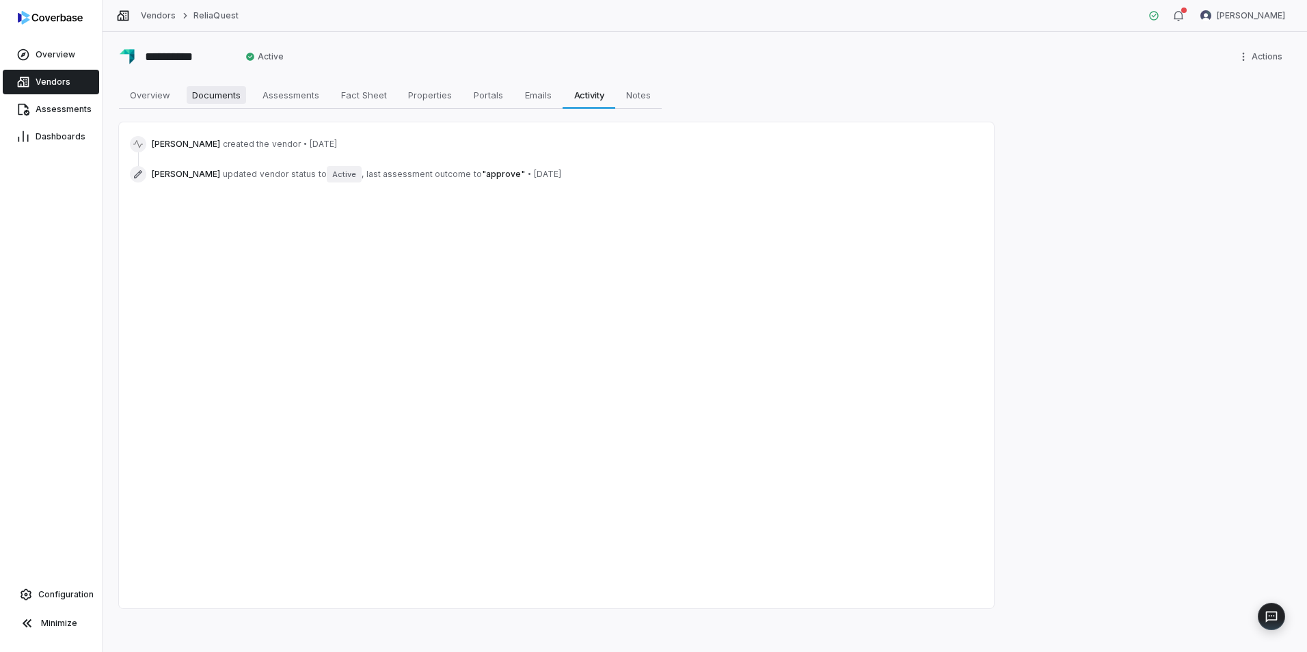
click at [200, 97] on span "Documents" at bounding box center [216, 95] width 59 height 18
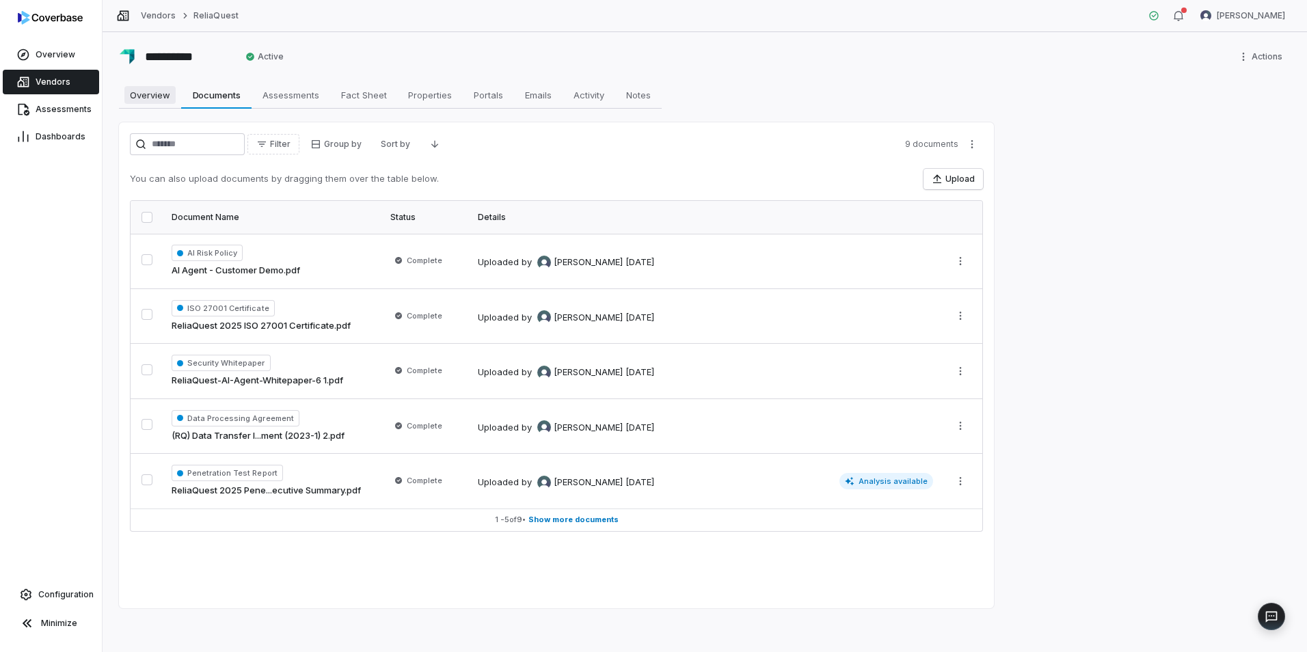
click at [139, 90] on span "Overview" at bounding box center [149, 95] width 51 height 18
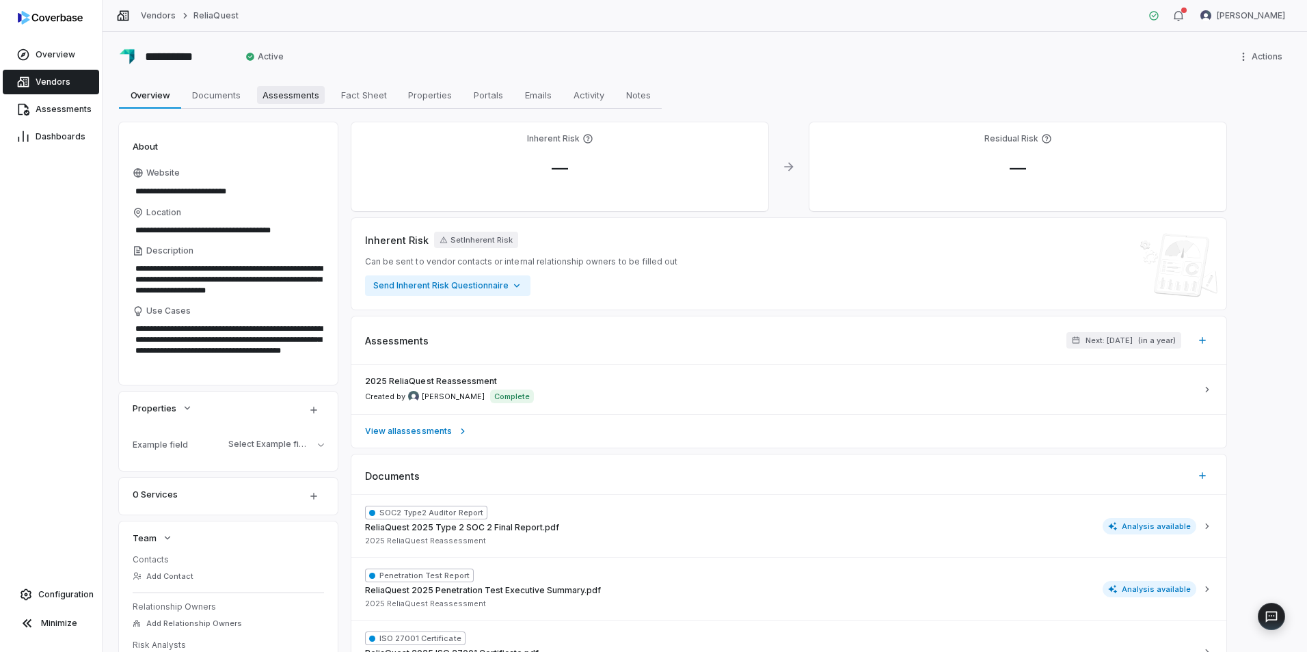
drag, startPoint x: 282, startPoint y: 101, endPoint x: 314, endPoint y: 109, distance: 33.0
click at [282, 101] on span "Assessments" at bounding box center [291, 95] width 68 height 18
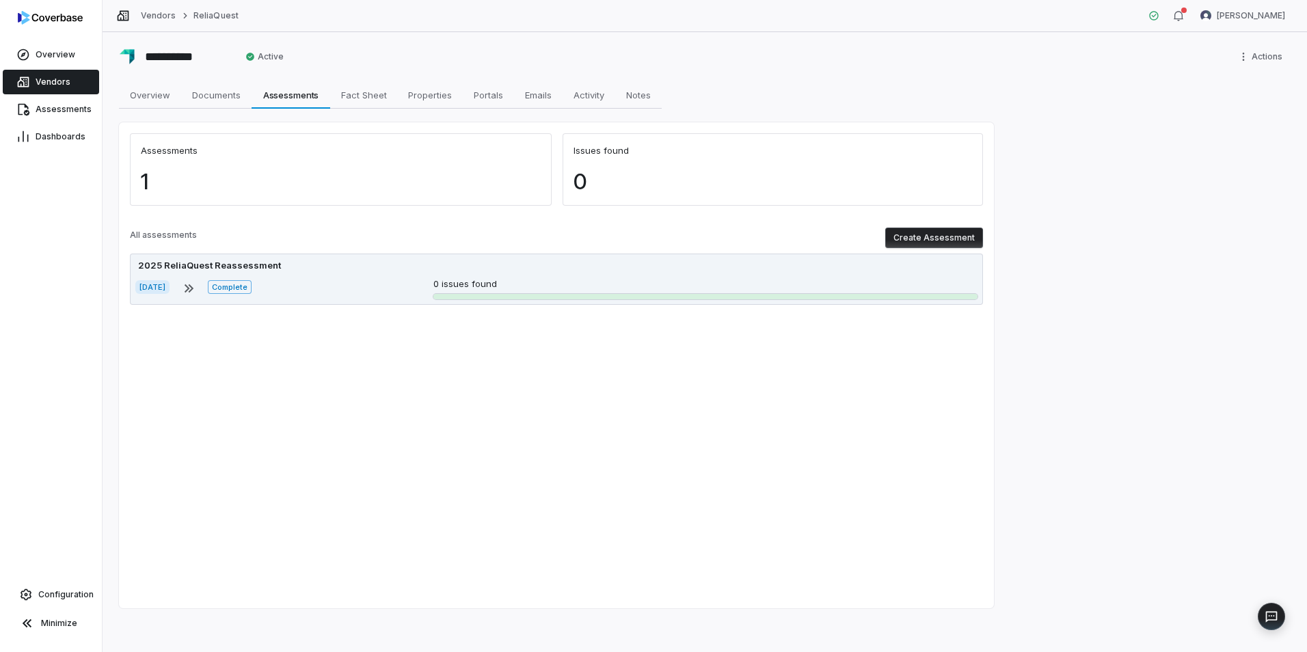
click at [345, 271] on div "2025 ReliaQuest Reassessment [DATE] Complete 0 issues found" at bounding box center [556, 279] width 853 height 51
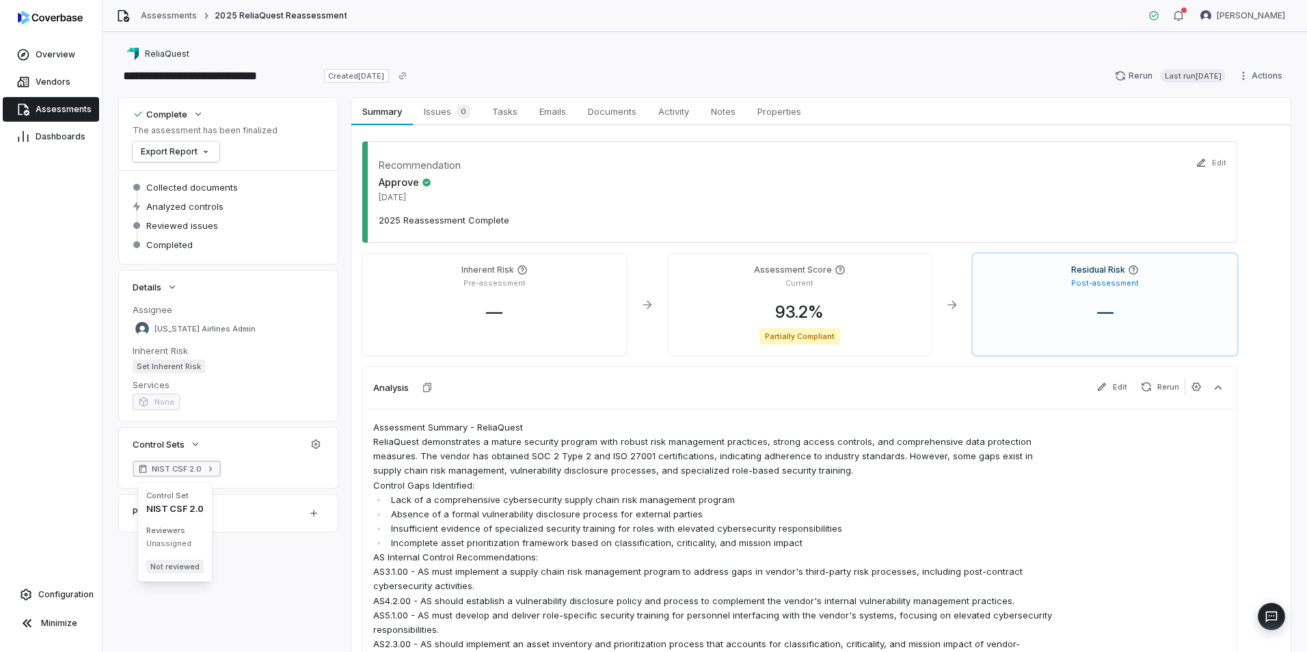
click at [210, 468] on icon at bounding box center [211, 469] width 10 height 10
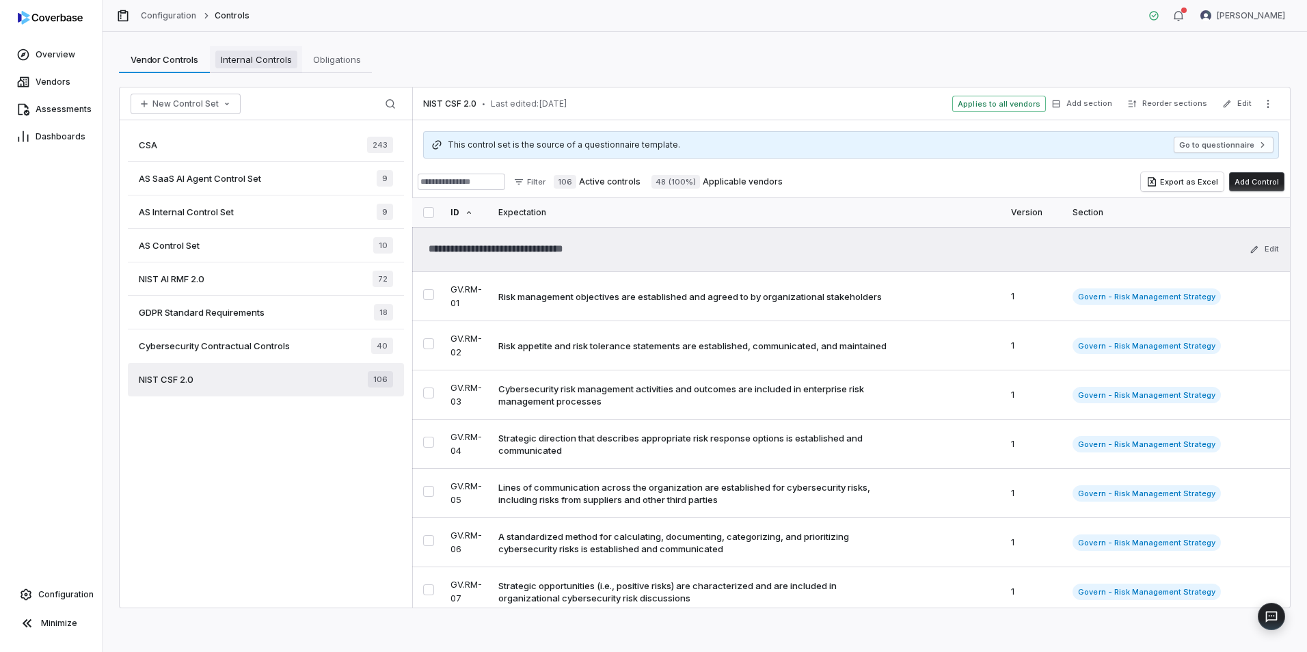
click at [254, 66] on span "Internal Controls" at bounding box center [256, 60] width 82 height 18
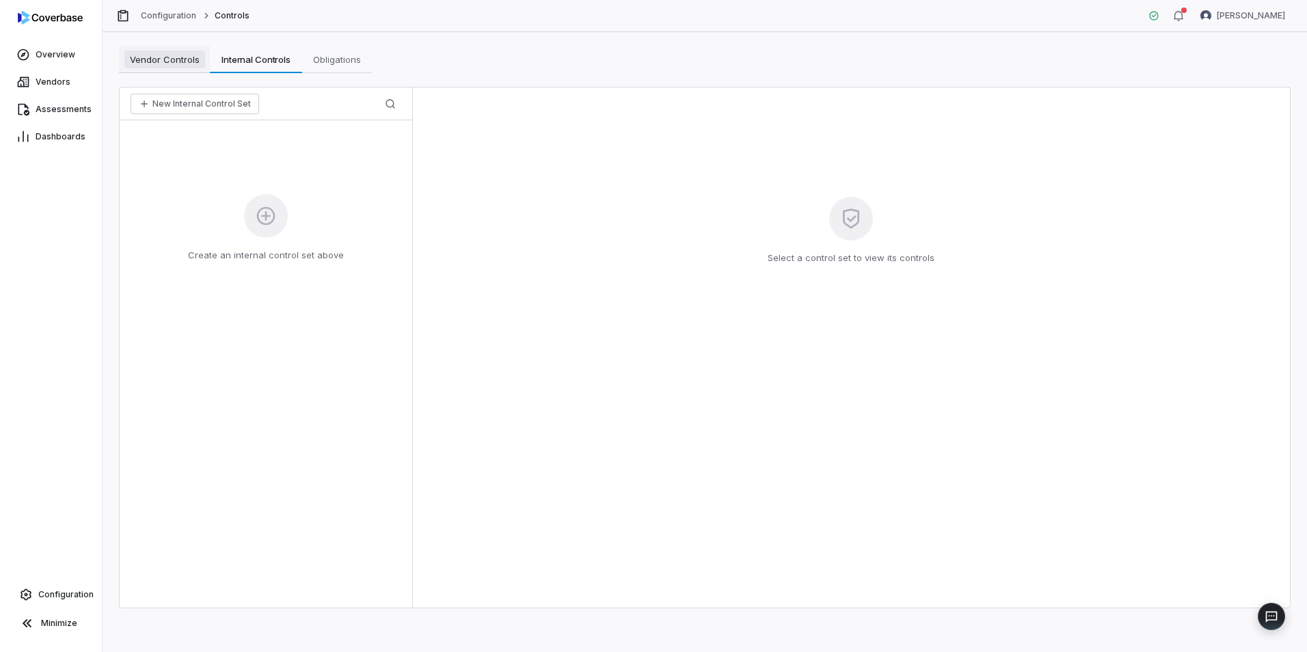
click at [174, 66] on span "Vendor Controls" at bounding box center [164, 60] width 81 height 18
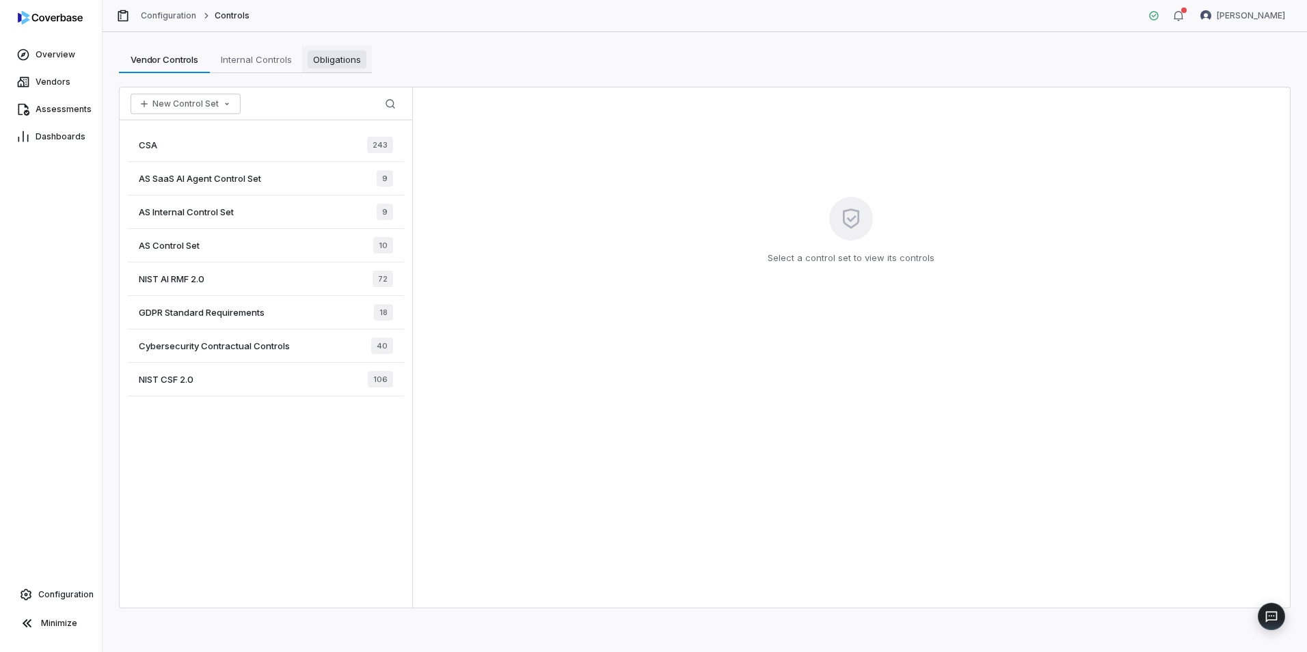
click at [332, 62] on span "Obligations" at bounding box center [337, 60] width 59 height 18
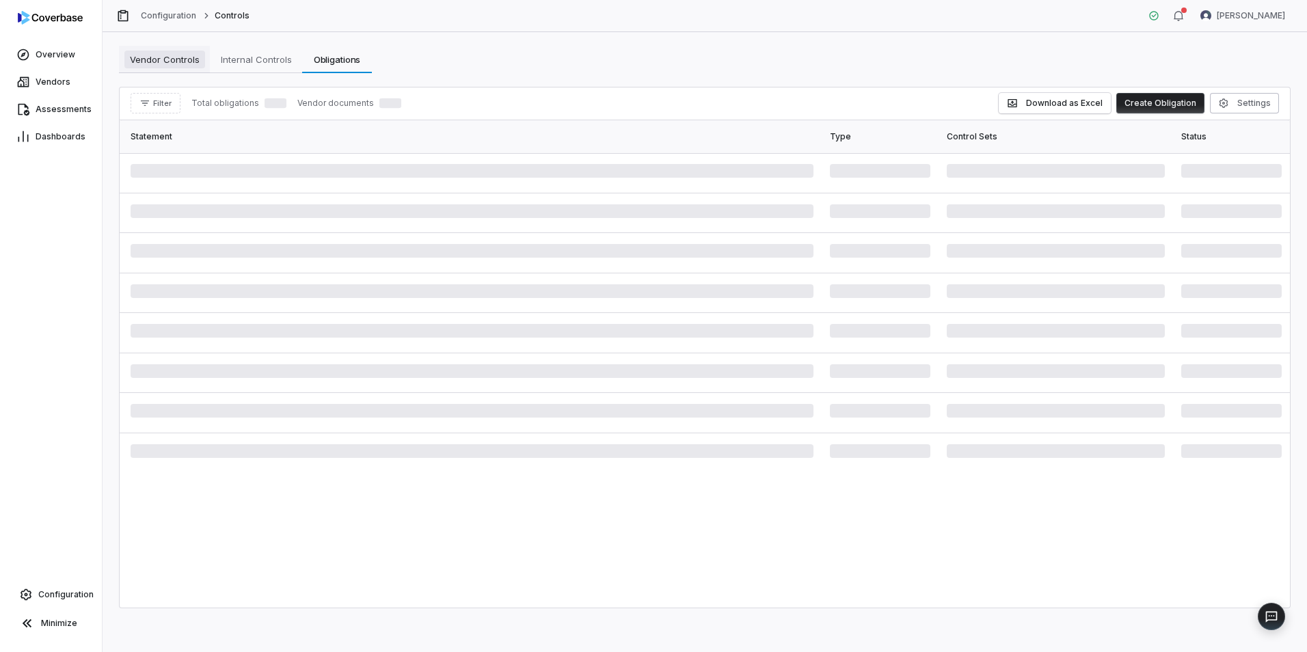
click at [141, 71] on link "Vendor Controls Vendor Controls" at bounding box center [164, 59] width 91 height 27
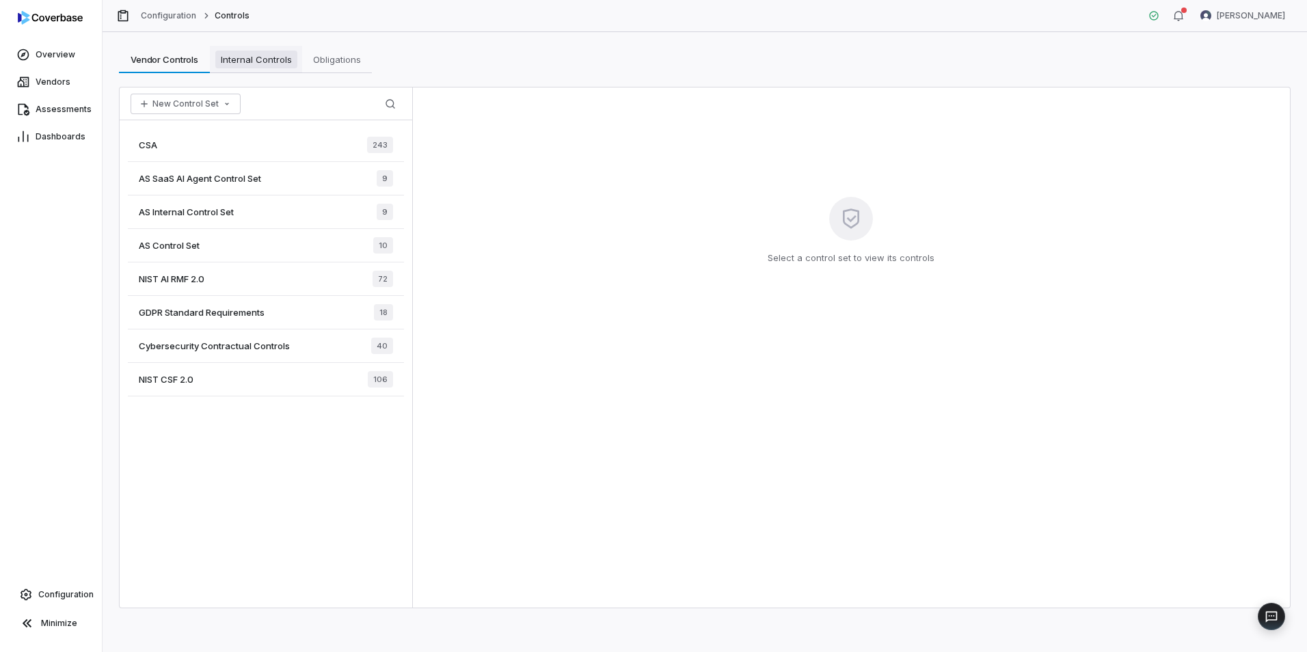
click at [245, 61] on span "Internal Controls" at bounding box center [256, 60] width 82 height 18
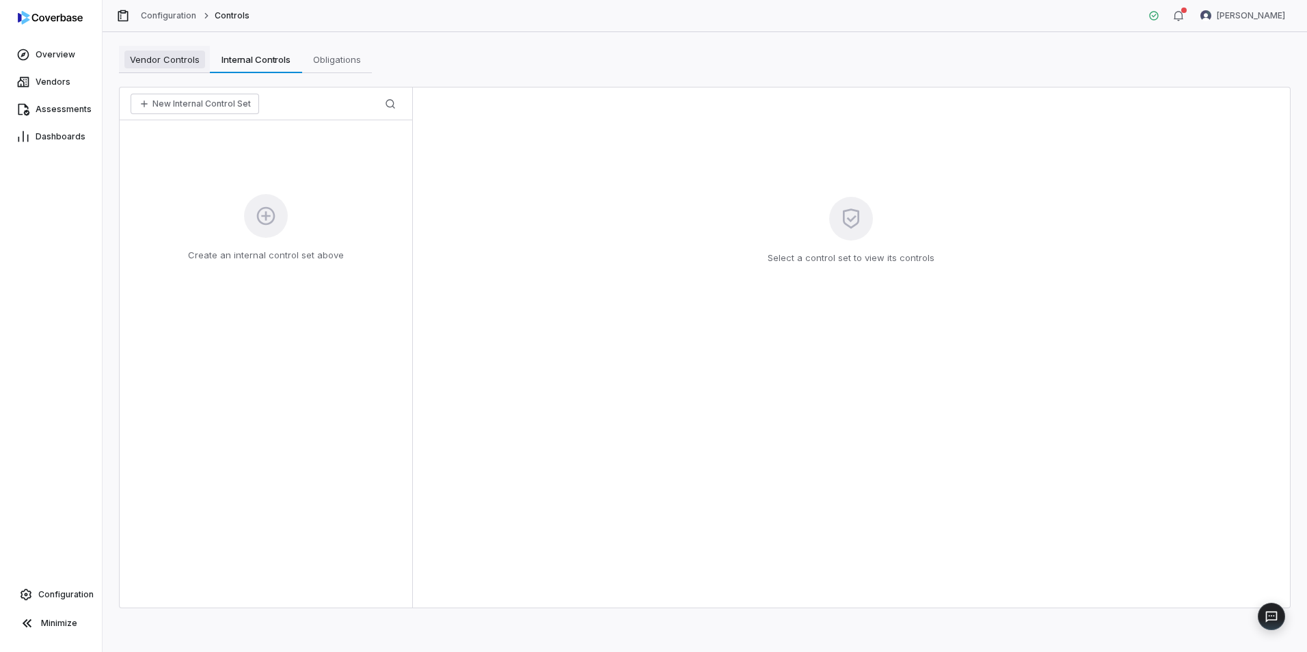
click at [181, 67] on span "Vendor Controls" at bounding box center [164, 60] width 81 height 18
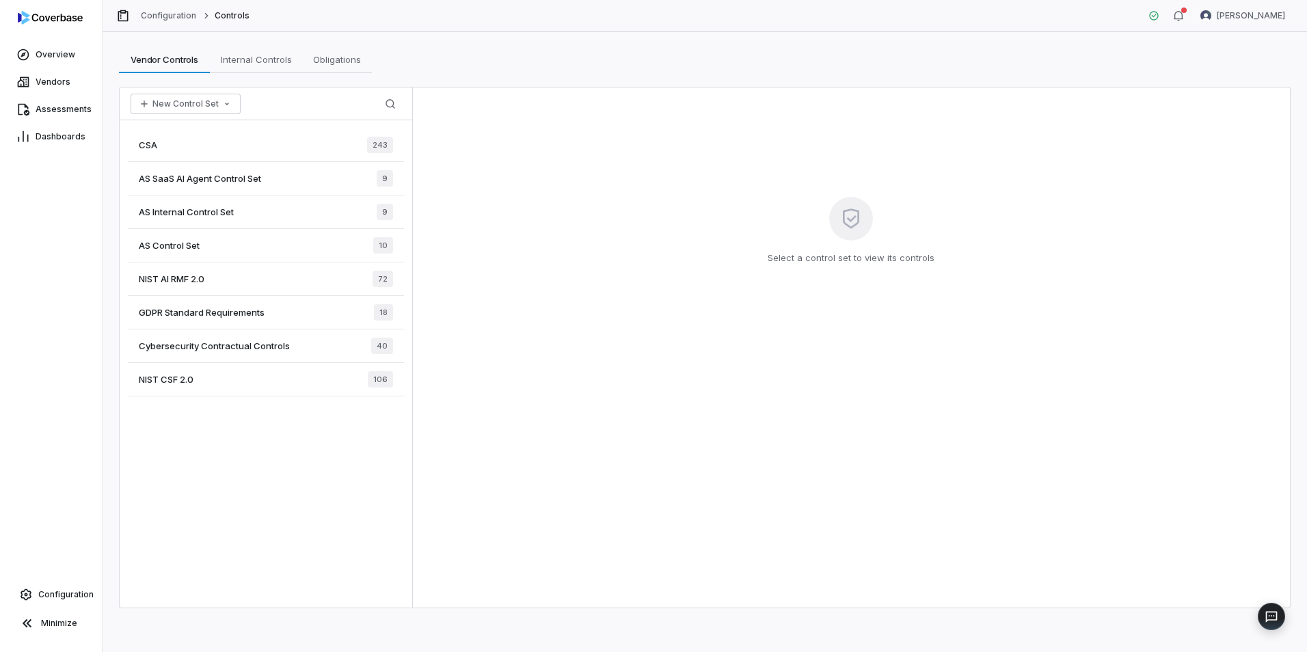
click at [194, 383] on div "NIST CSF 2.0 106" at bounding box center [266, 379] width 276 height 33
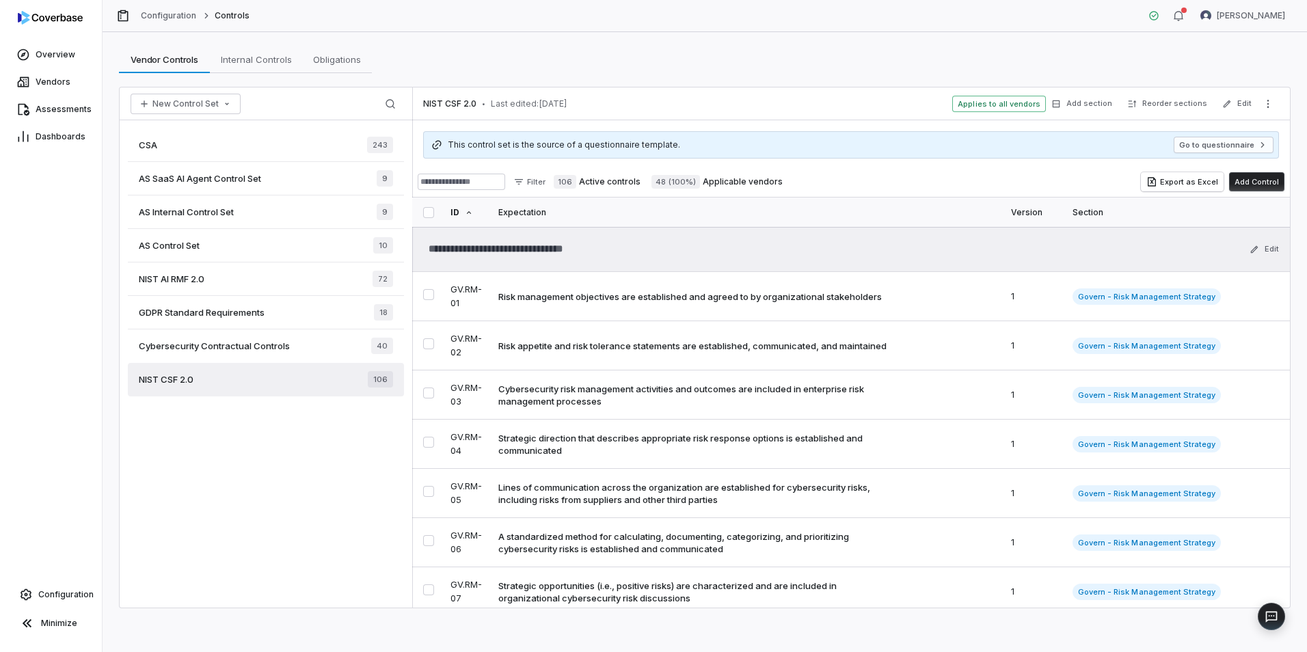
type textarea "*"
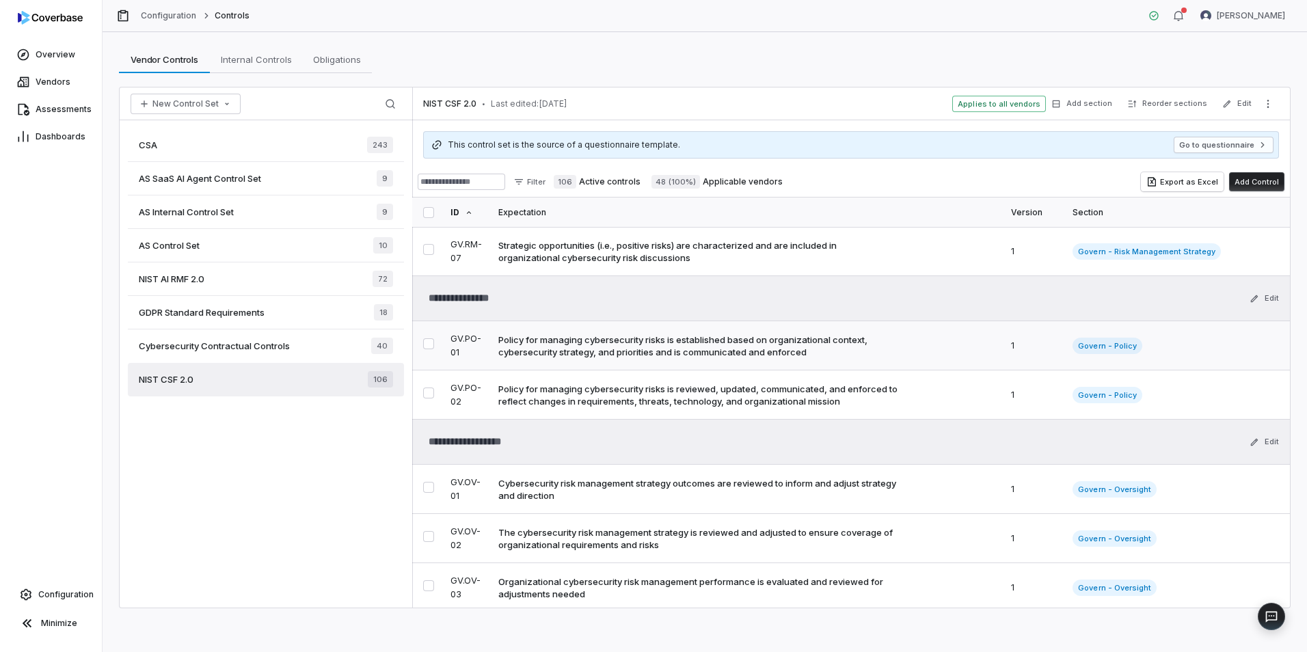
scroll to position [342, 0]
click at [55, 608] on div "Minimize" at bounding box center [51, 623] width 96 height 30
click at [59, 601] on link "Configuration" at bounding box center [50, 594] width 91 height 25
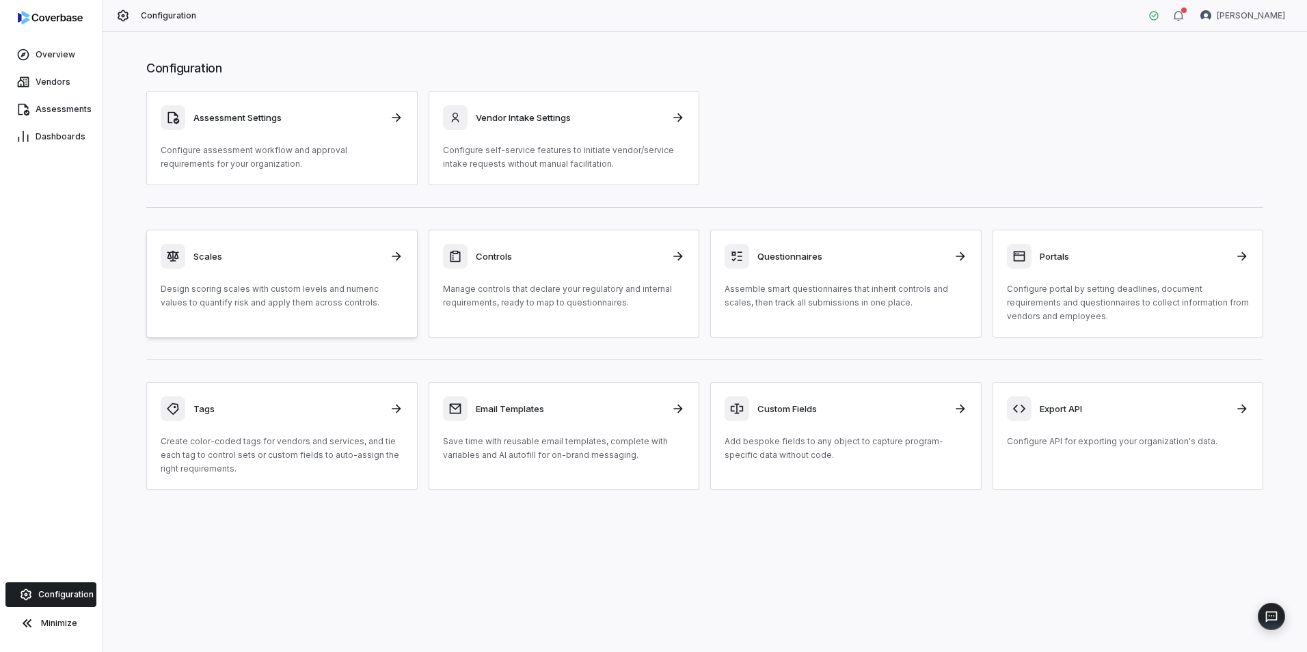
click at [314, 254] on h3 "Scales" at bounding box center [287, 256] width 188 height 12
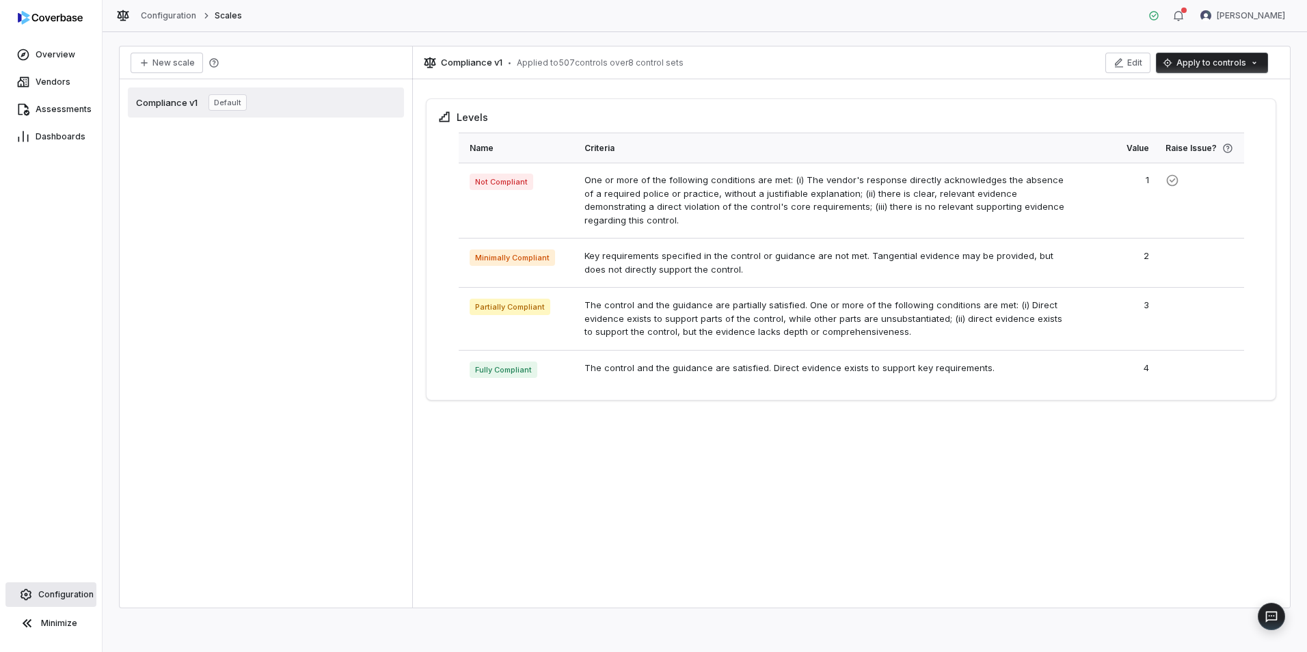
click at [68, 586] on link "Configuration" at bounding box center [50, 594] width 91 height 25
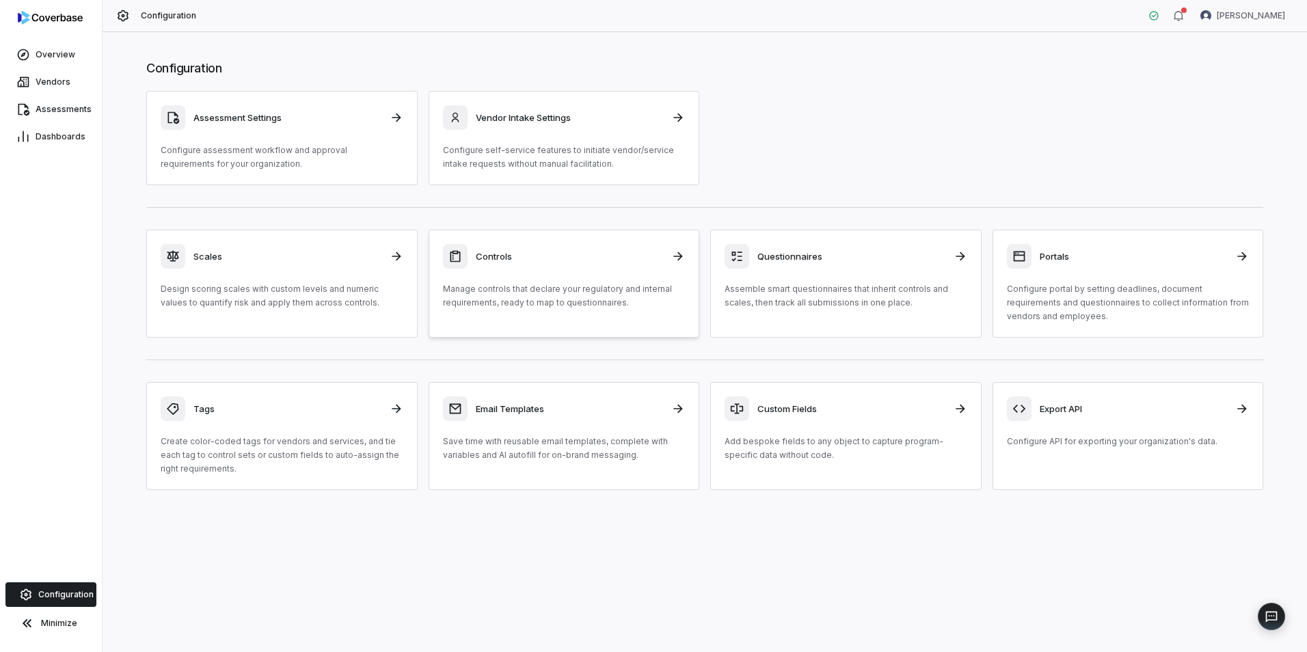
click at [591, 273] on div "Controls Manage controls that declare your regulatory and internal requirements…" at bounding box center [564, 277] width 243 height 66
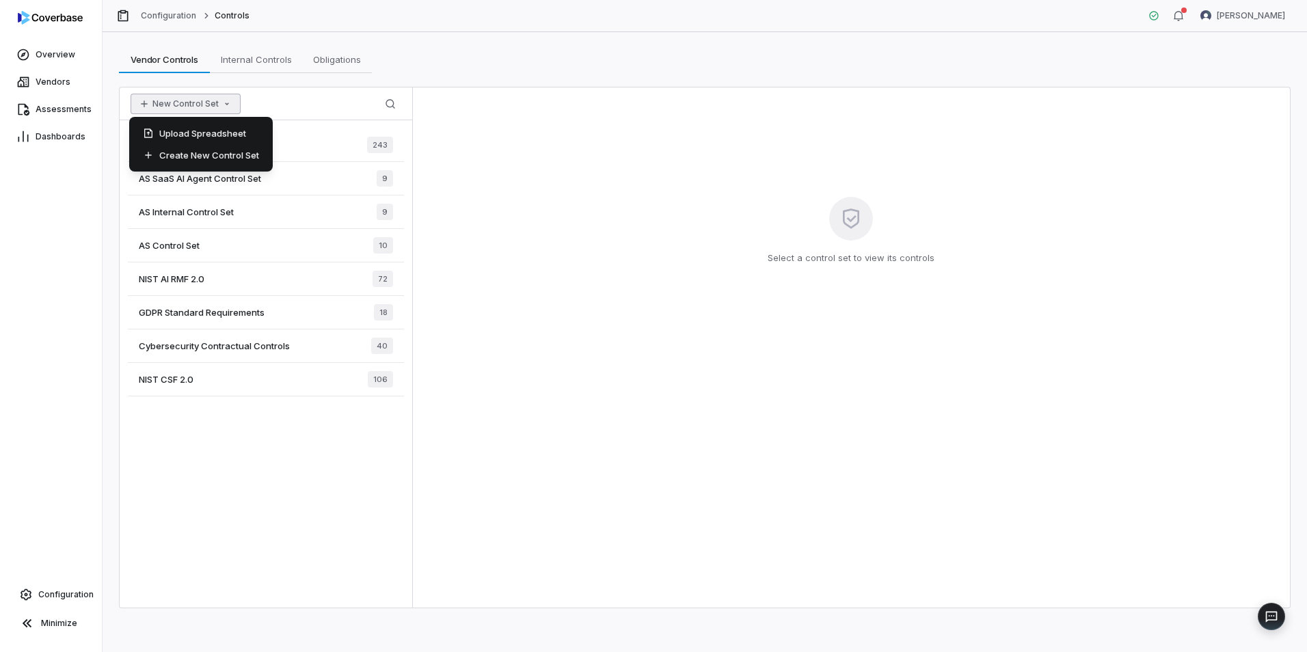
click at [182, 105] on button "New Control Set" at bounding box center [186, 104] width 110 height 21
click at [213, 153] on div "Create New Control Set" at bounding box center [201, 155] width 133 height 22
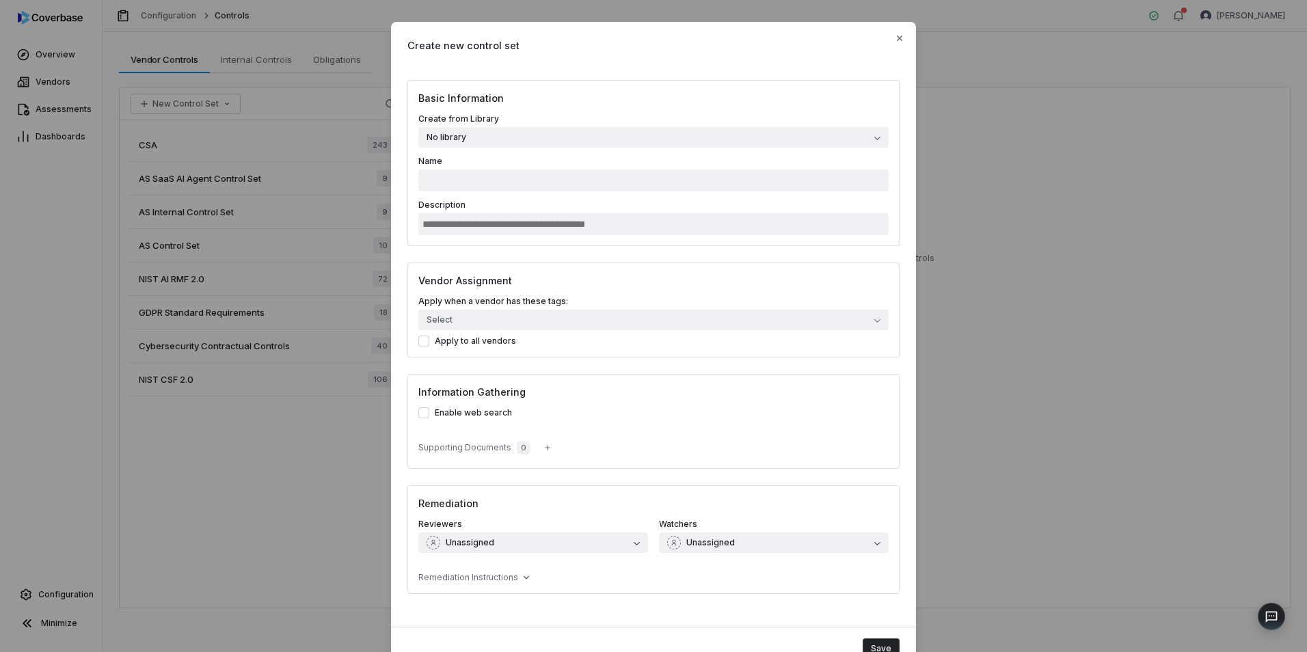
click at [495, 141] on button "No library" at bounding box center [653, 137] width 470 height 21
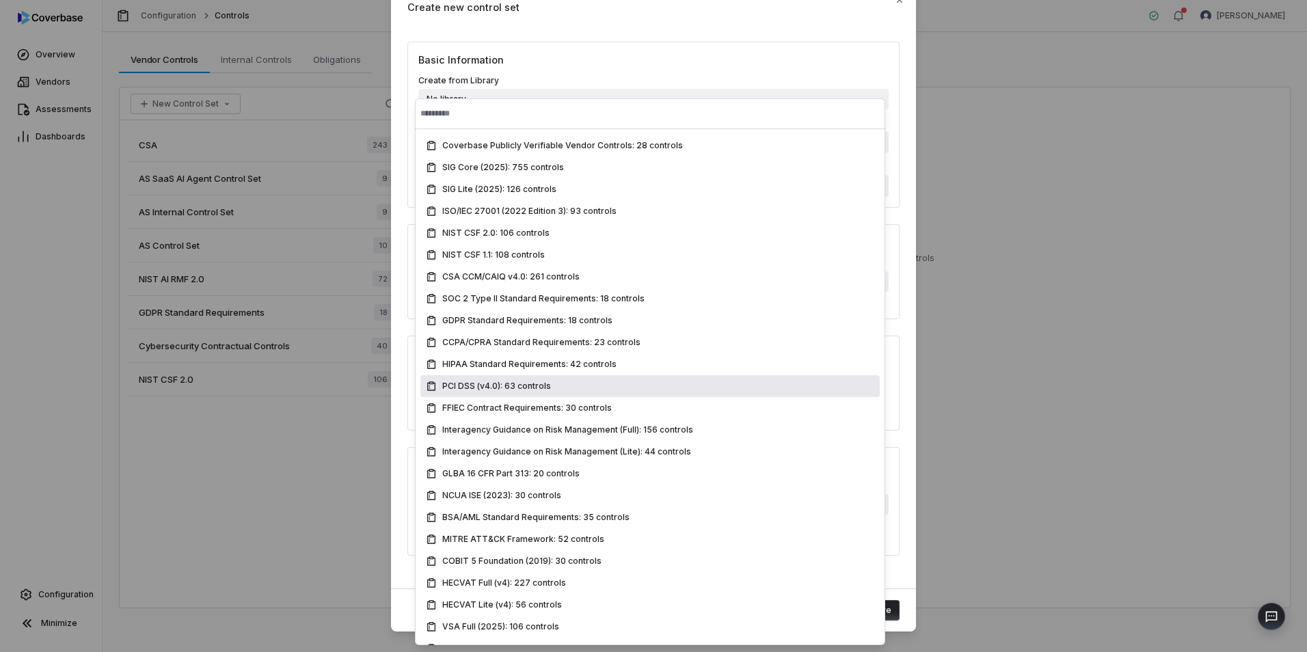
scroll to position [57, 0]
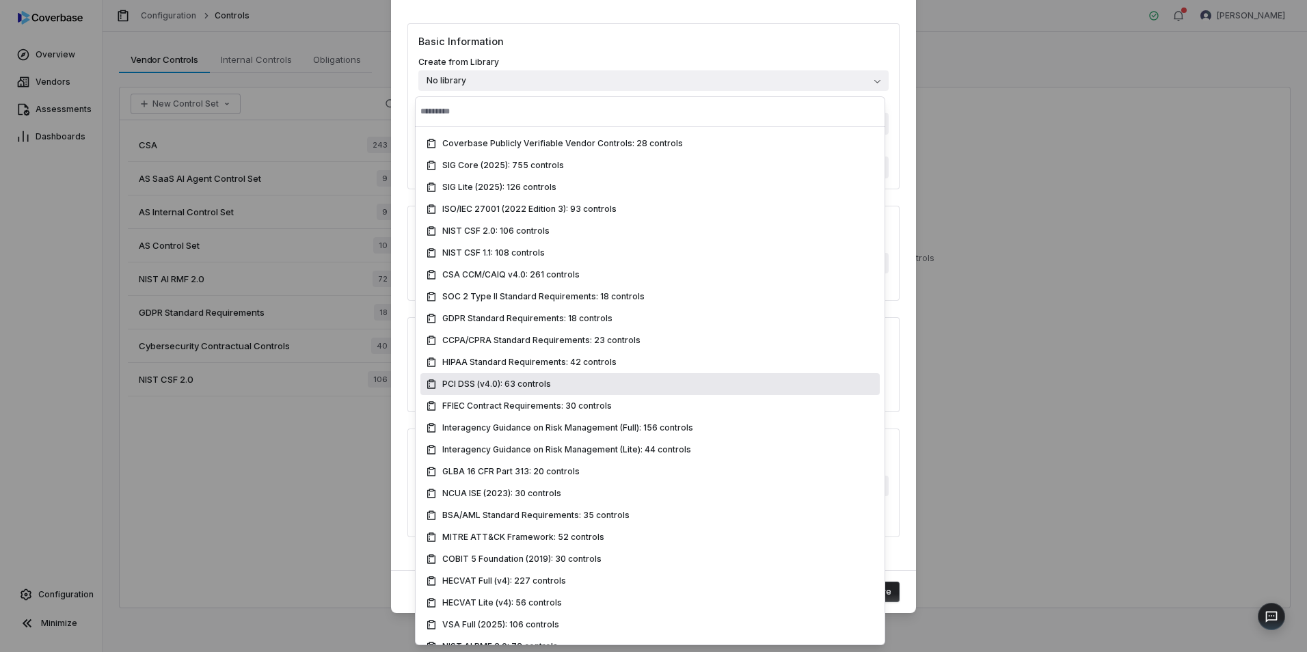
click at [45, 178] on div "Create new control set Basic Information Create from Library No library Name De…" at bounding box center [653, 297] width 1307 height 709
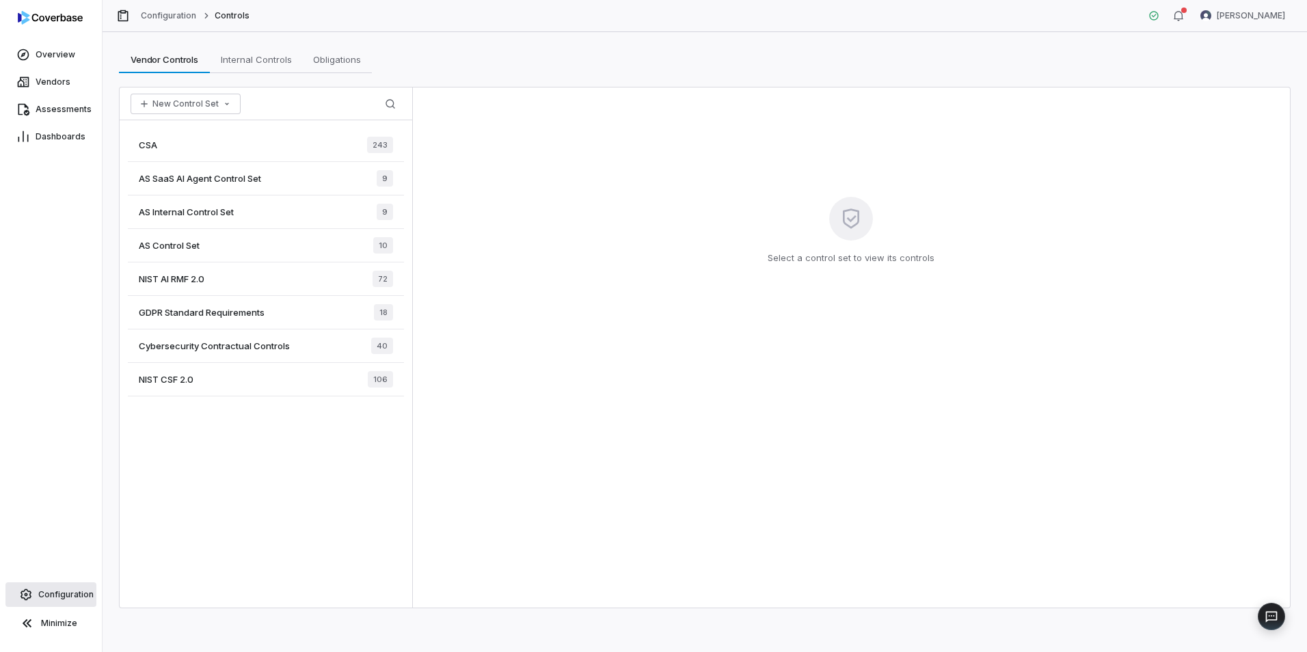
click at [48, 586] on link "Configuration" at bounding box center [50, 594] width 91 height 25
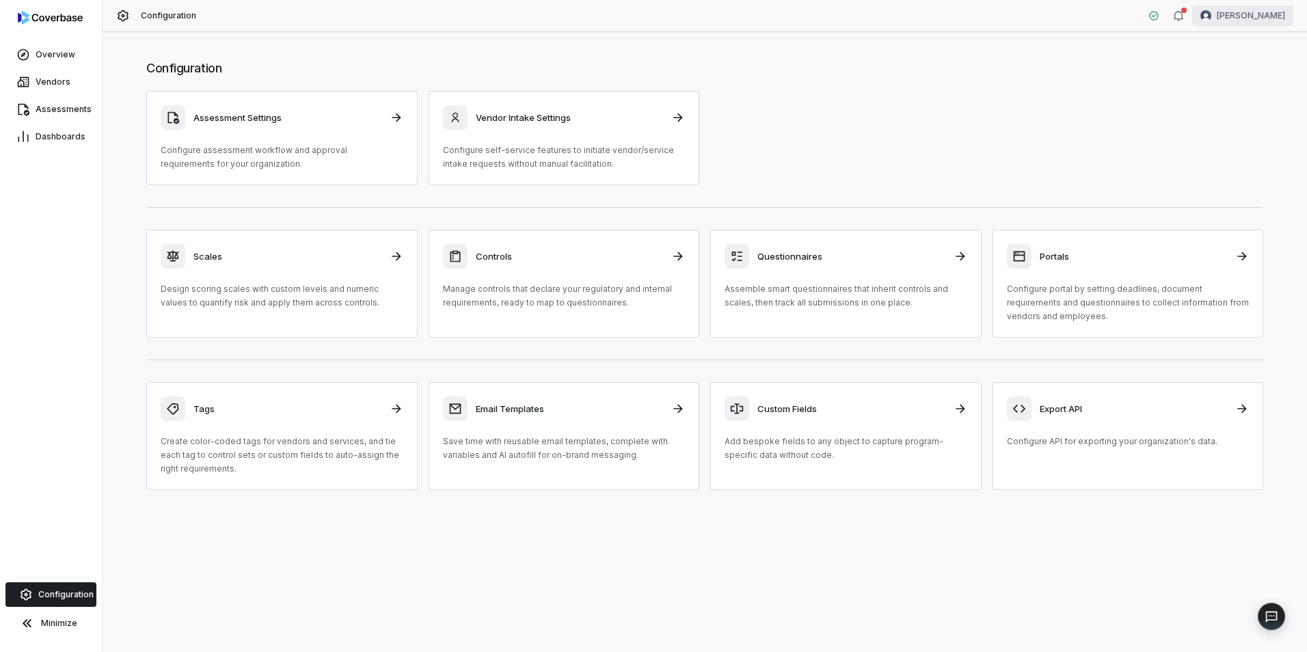
click at [1246, 21] on html "Overview Vendors Assessments Dashboards Configuration Minimize Configuration [P…" at bounding box center [653, 326] width 1307 height 652
click at [1233, 66] on div "Organization" at bounding box center [1235, 70] width 105 height 22
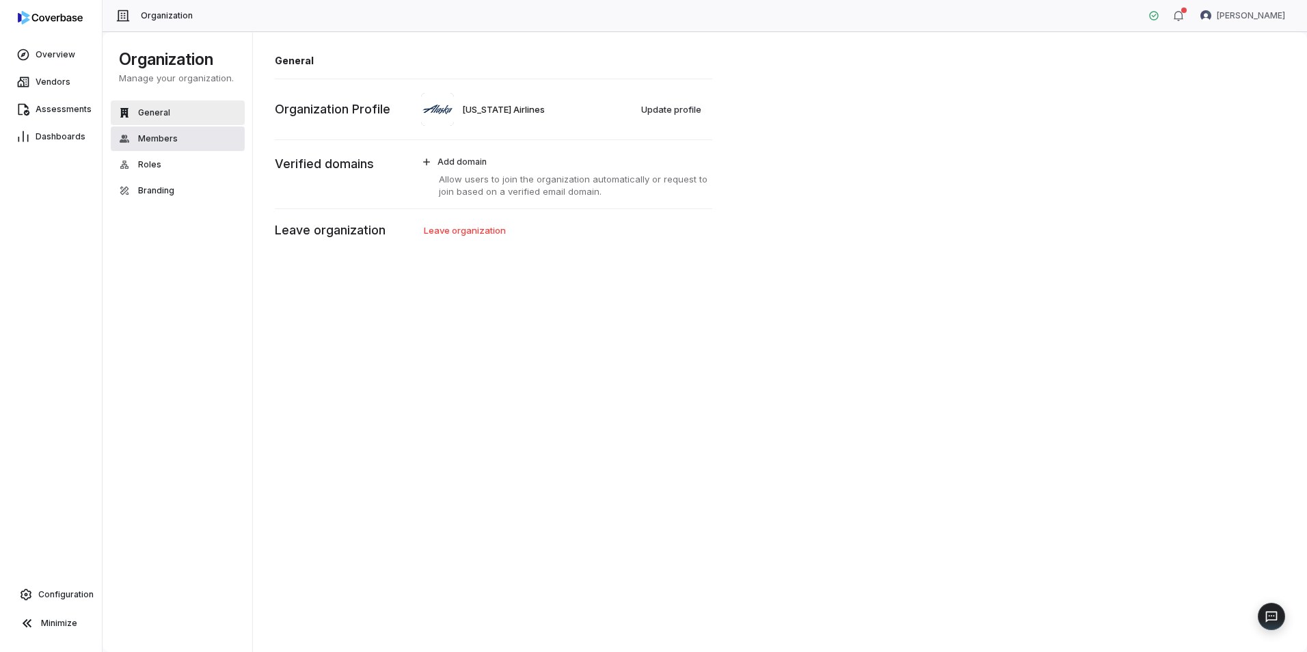
click at [148, 142] on span "Members" at bounding box center [158, 138] width 40 height 11
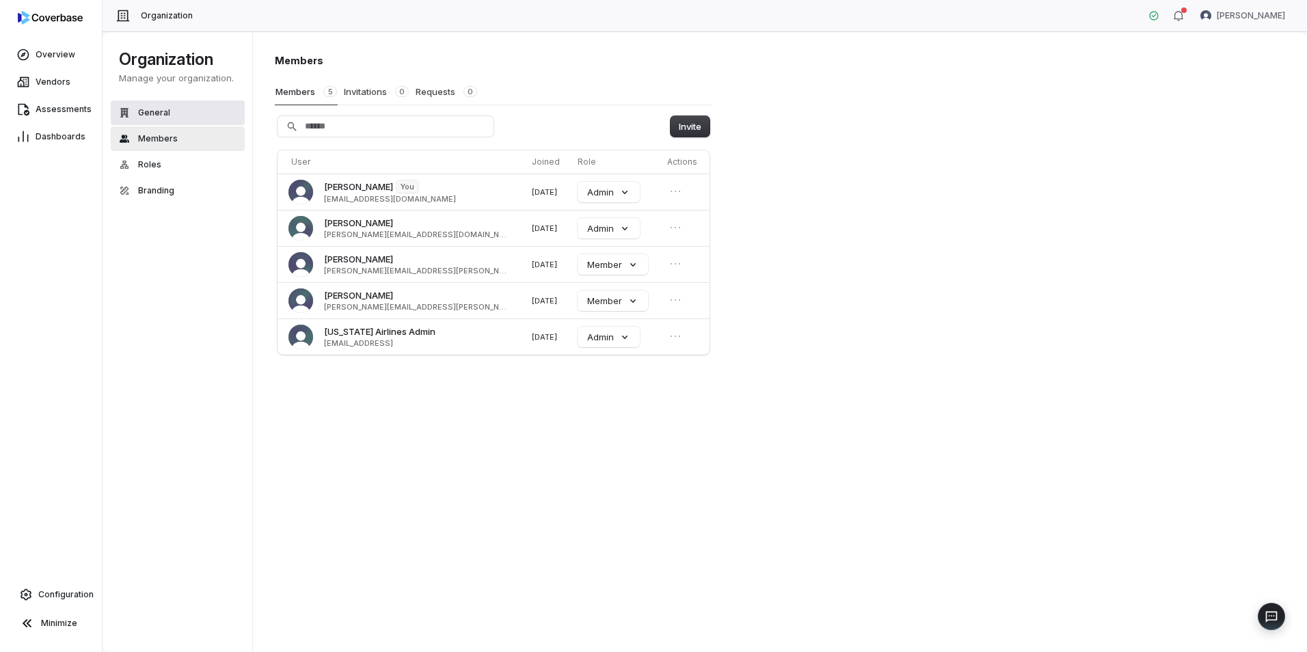
click at [176, 116] on button "General" at bounding box center [178, 112] width 134 height 25
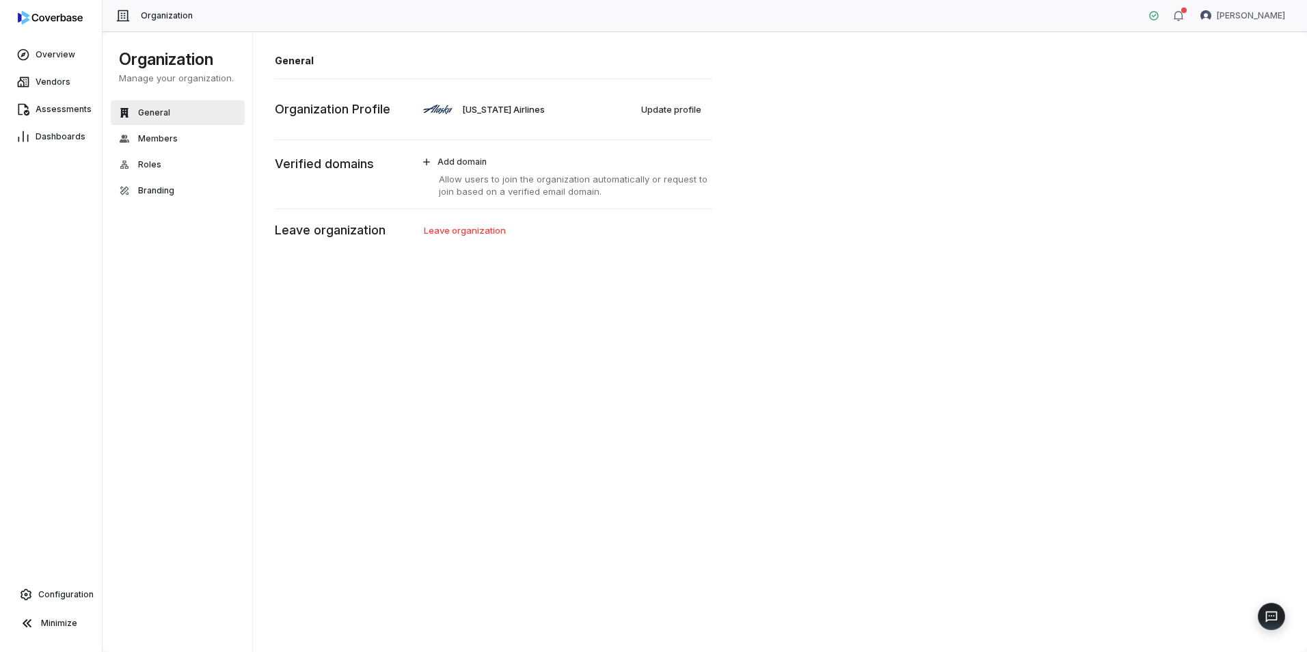
click at [47, 40] on div at bounding box center [51, 20] width 102 height 41
click at [54, 47] on link "Overview" at bounding box center [51, 54] width 96 height 25
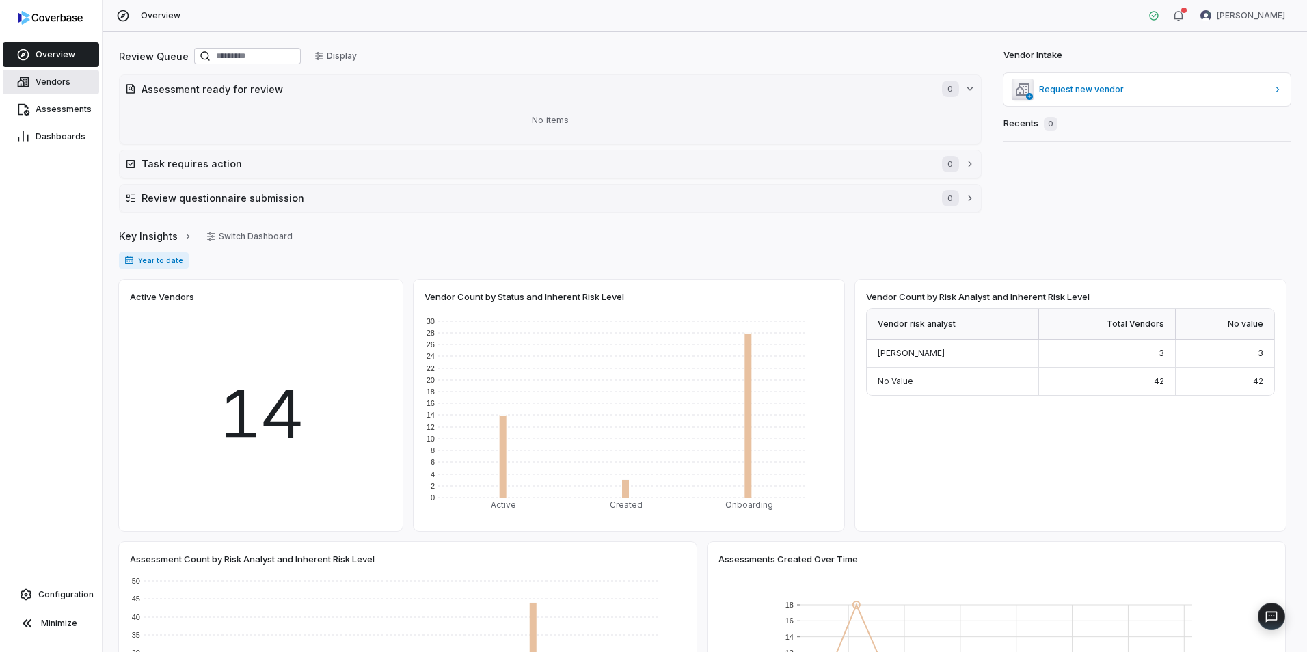
click at [62, 72] on link "Vendors" at bounding box center [51, 82] width 96 height 25
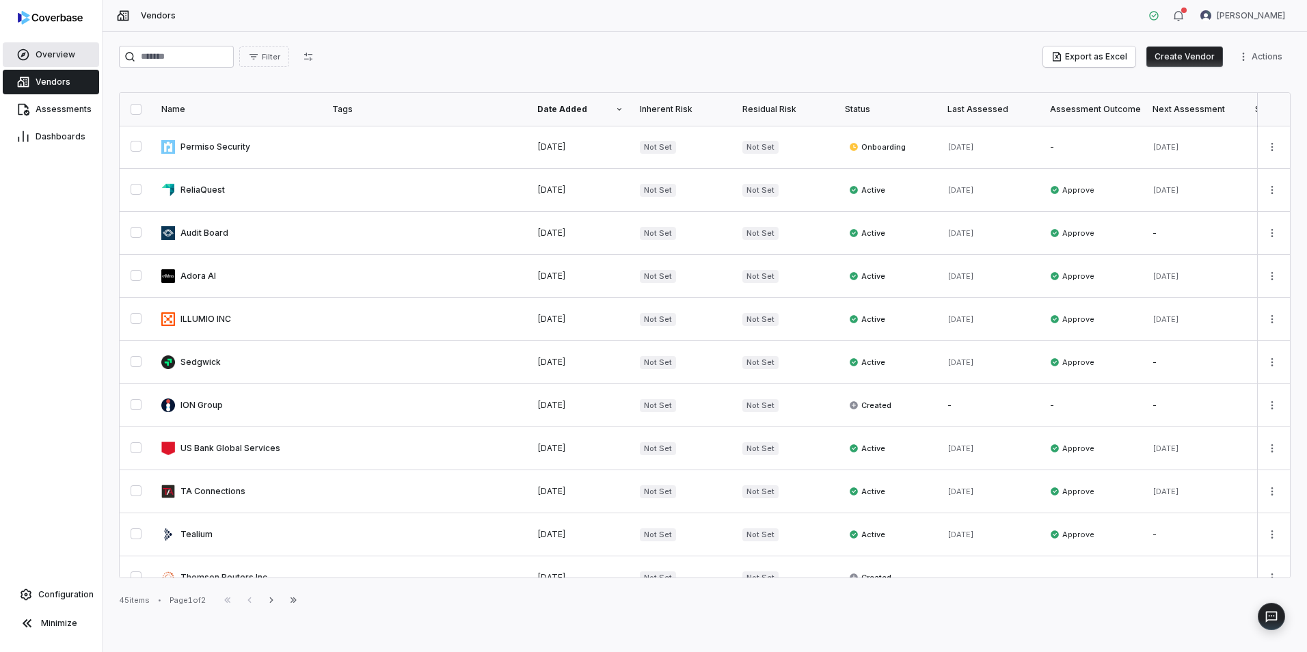
click at [31, 55] on link "Overview" at bounding box center [51, 54] width 96 height 25
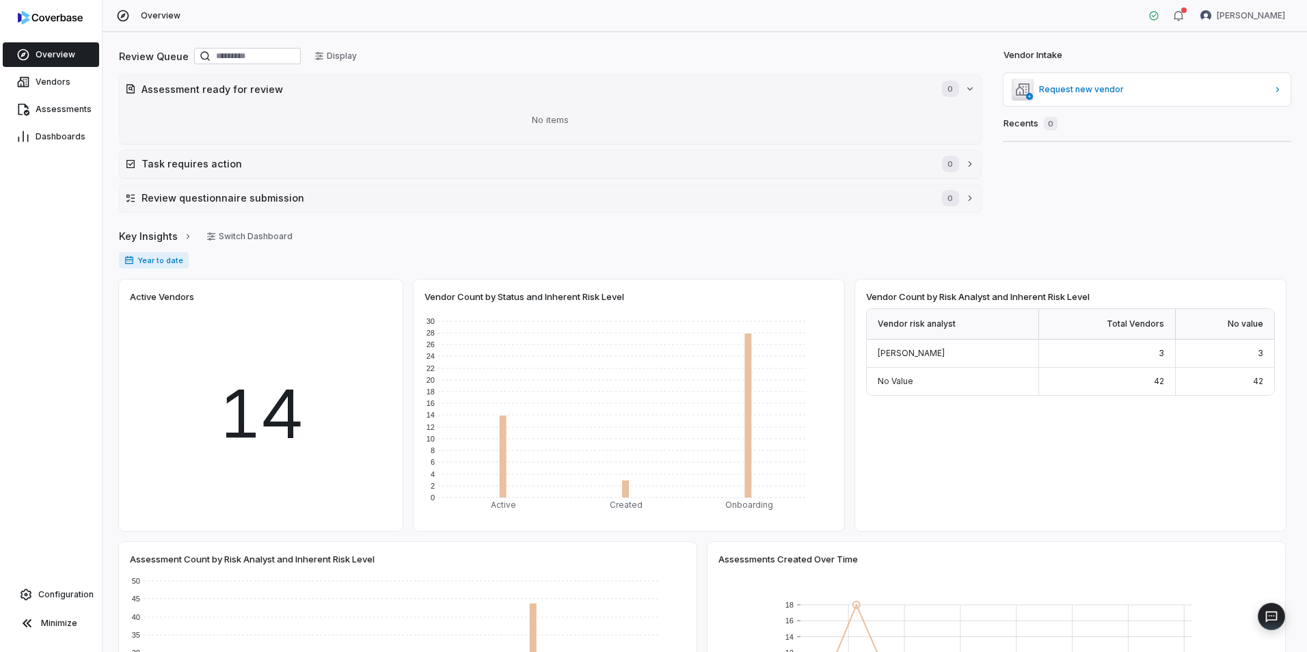
click at [1174, 217] on div "Review Queue Display Assessment ready for review 0 No items Task requires actio…" at bounding box center [705, 342] width 1204 height 620
